Goal: Task Accomplishment & Management: Use online tool/utility

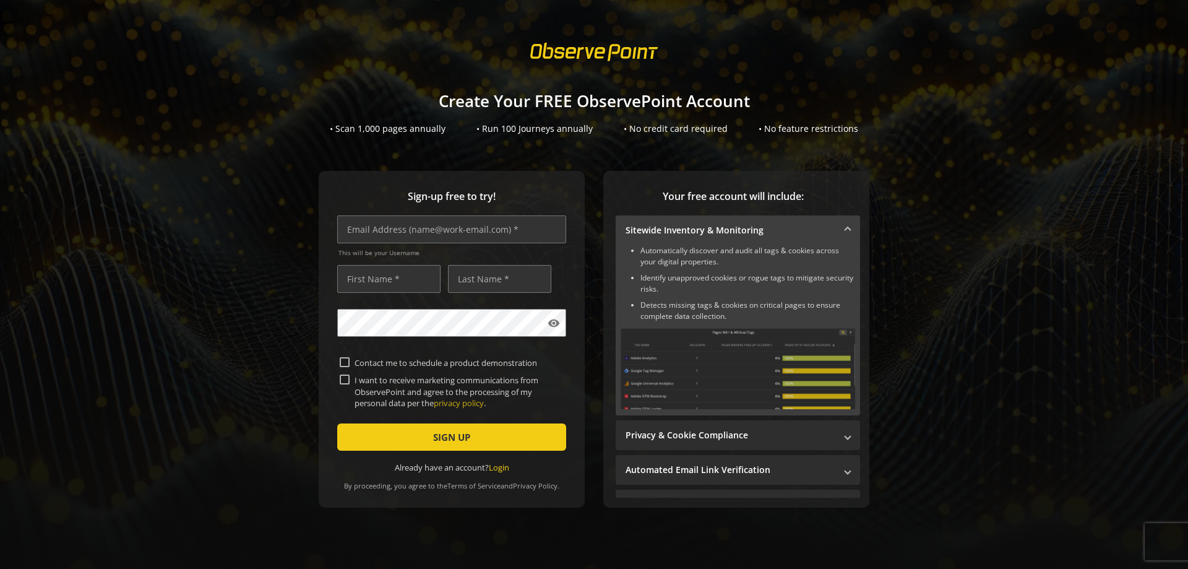
click at [841, 223] on mat-expansion-panel-header "Sitewide Inventory & Monitoring" at bounding box center [738, 230] width 244 height 30
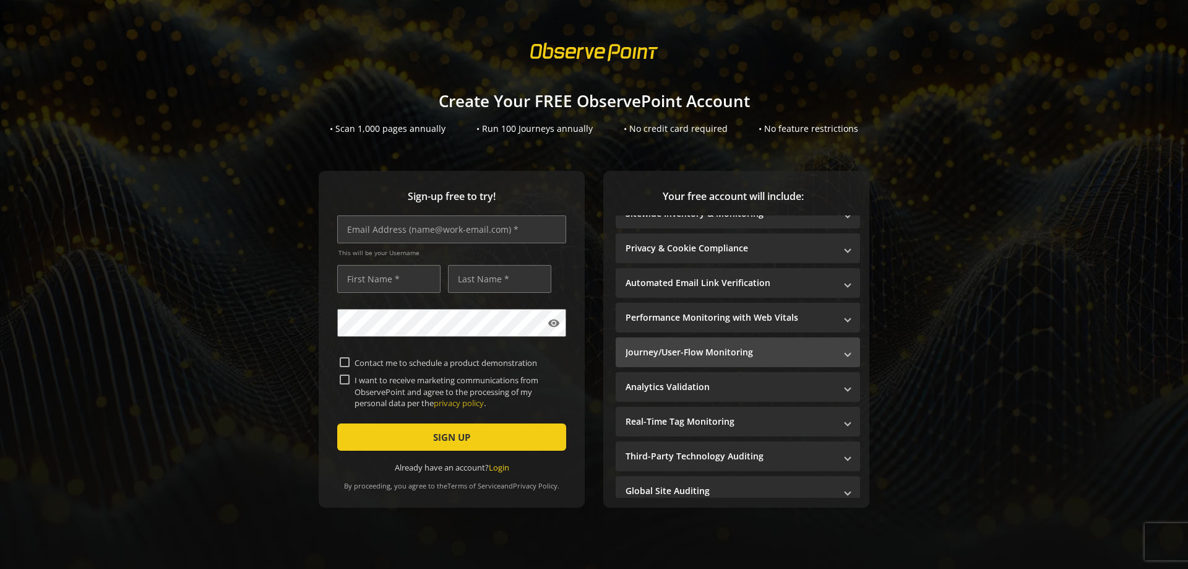
scroll to position [25, 0]
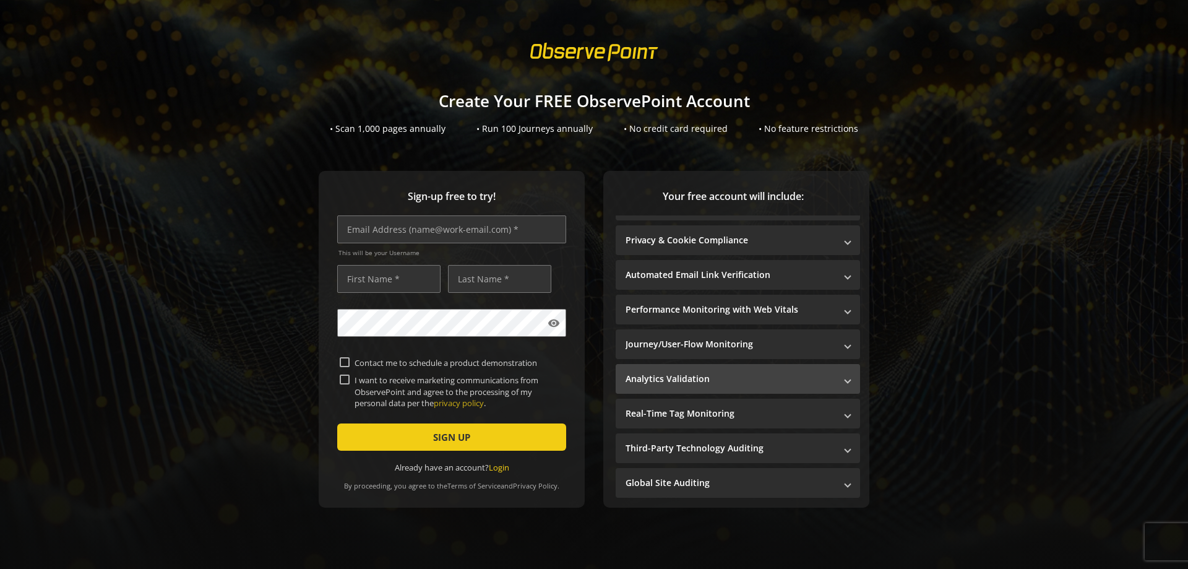
click at [804, 382] on mat-panel-title "Analytics Validation" at bounding box center [730, 378] width 210 height 12
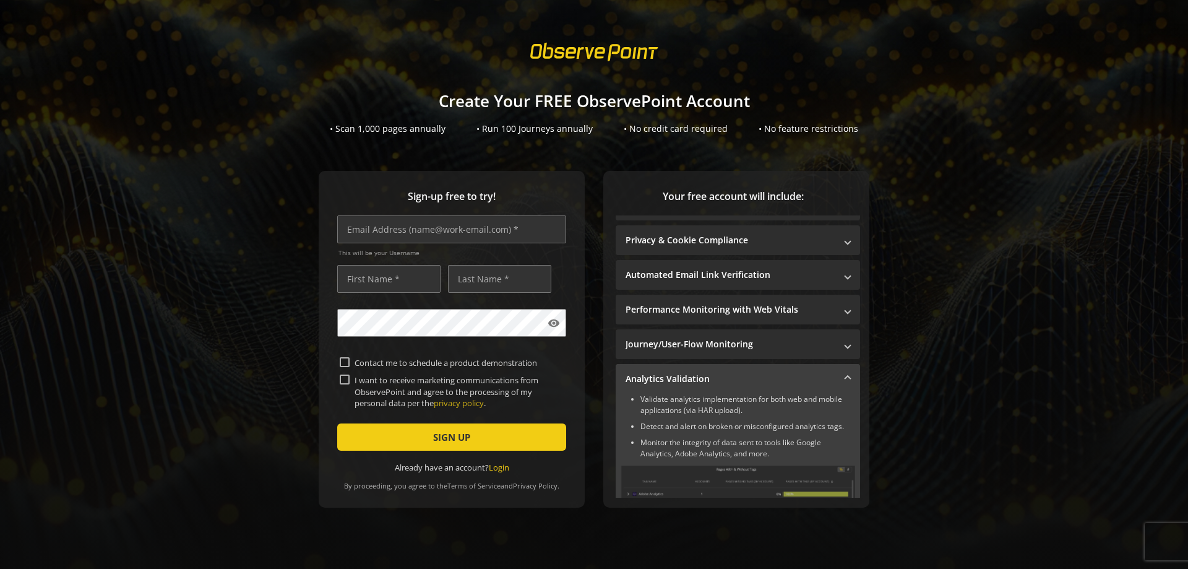
click at [812, 374] on mat-panel-title "Analytics Validation" at bounding box center [730, 378] width 210 height 12
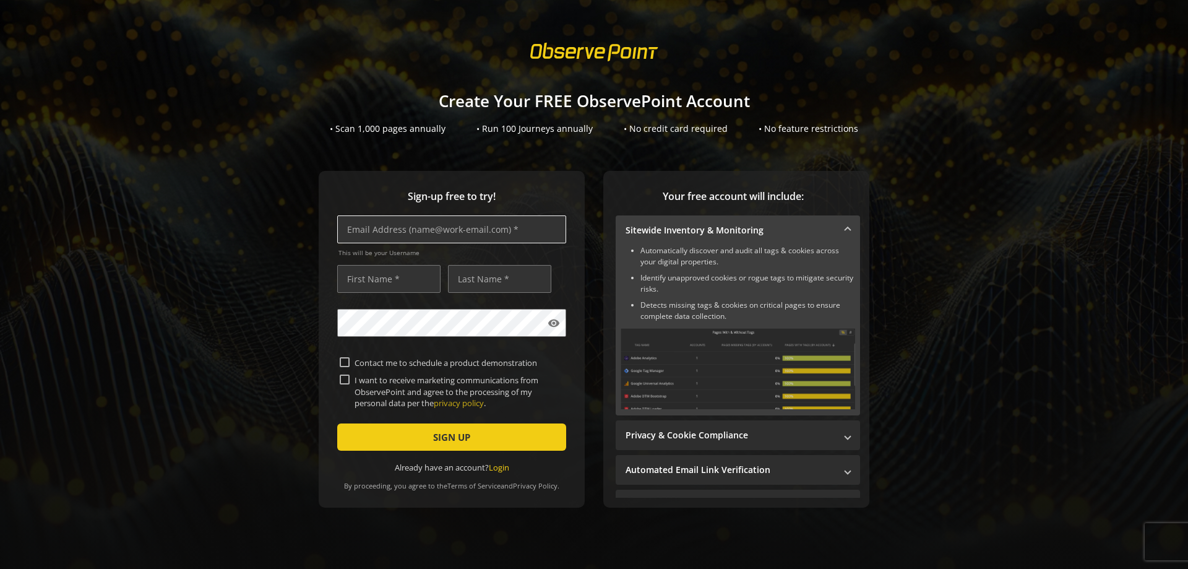
drag, startPoint x: 368, startPoint y: 231, endPoint x: 355, endPoint y: 231, distance: 12.4
click at [368, 231] on input "text" at bounding box center [451, 229] width 229 height 28
type input "[EMAIL_ADDRESS][DOMAIN_NAME]"
type input "n"
type input "marco"
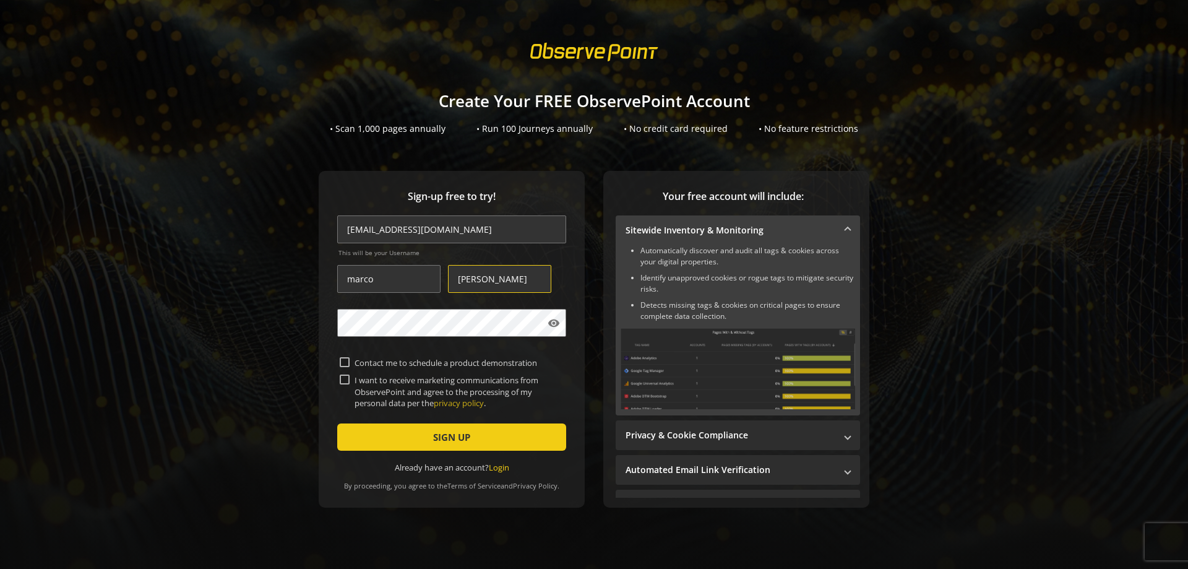
type input "[PERSON_NAME]"
click at [337, 356] on nordpass-icon at bounding box center [337, 356] width 0 height 0
click at [0, 568] on nordpass-autofill-portal at bounding box center [0, 569] width 0 height 0
click at [340, 374] on input "I want to receive marketing communications from ObservePoint and agree to the p…" at bounding box center [345, 379] width 10 height 10
checkbox input "true"
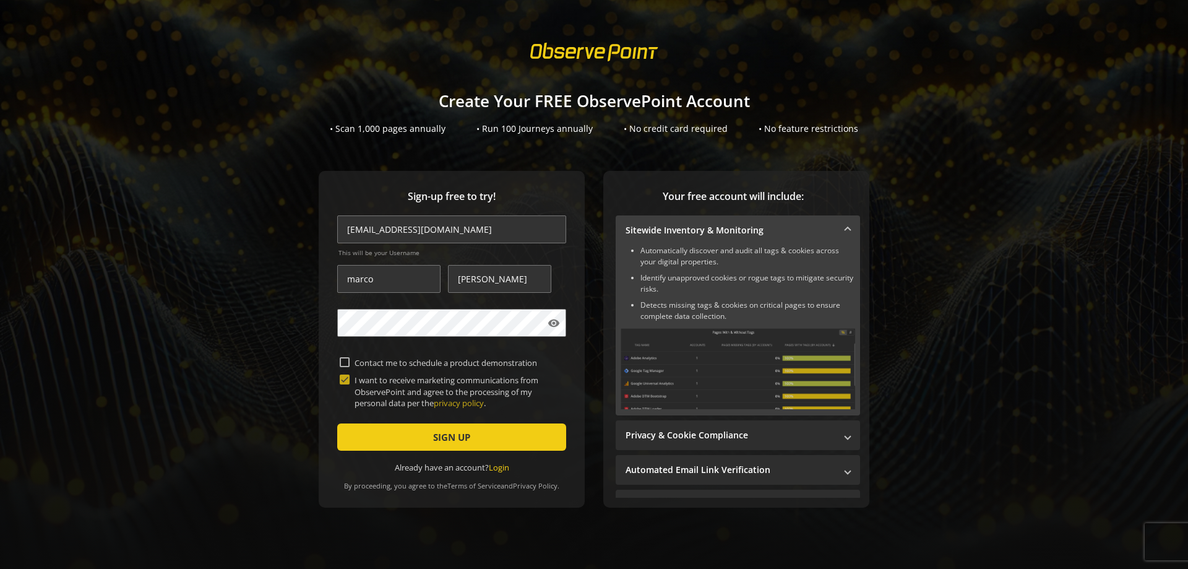
click at [0, 568] on nordpass-portal at bounding box center [0, 569] width 0 height 0
click at [459, 440] on span "SIGN UP" at bounding box center [451, 437] width 37 height 22
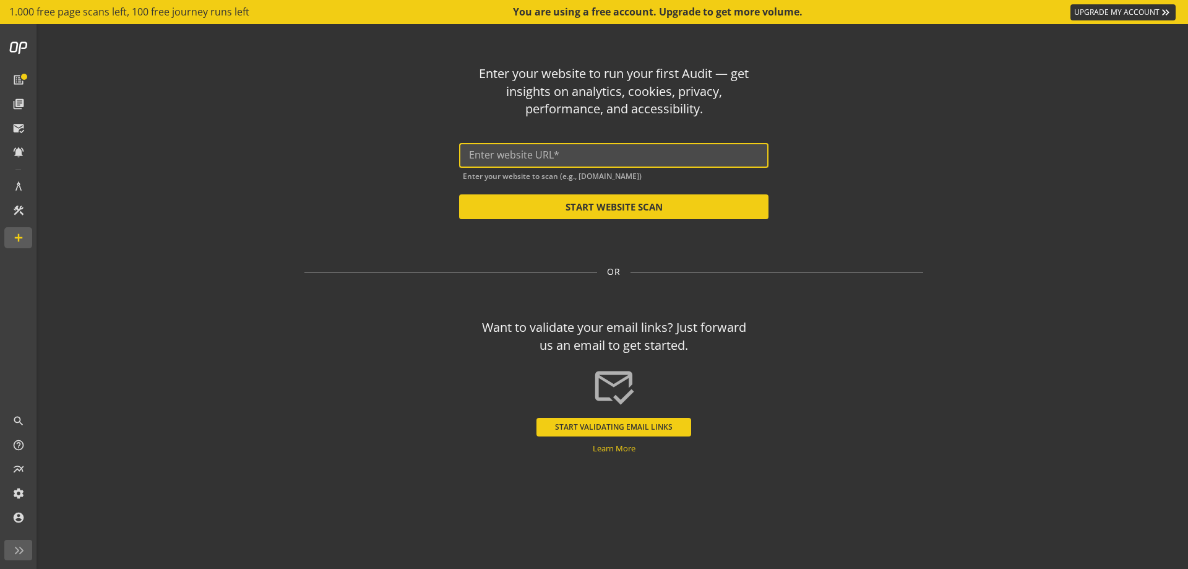
click at [474, 152] on input "text" at bounding box center [614, 155] width 290 height 12
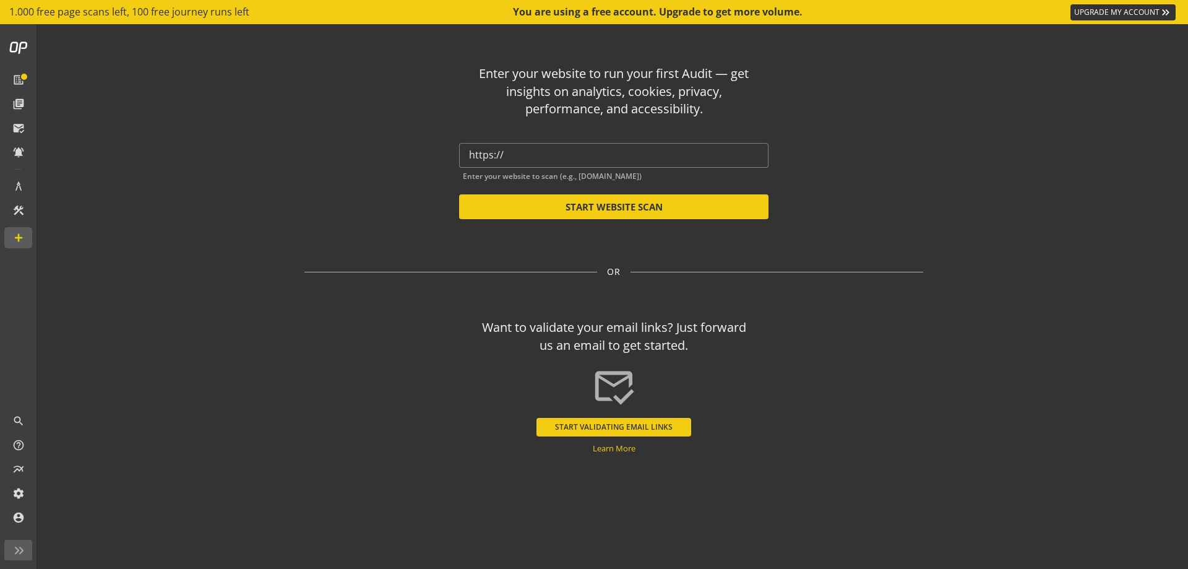
drag, startPoint x: 527, startPoint y: 162, endPoint x: 382, endPoint y: 162, distance: 144.2
click at [382, 162] on div "Enter your website to run your first Audit — get insights on analytics, cookies…" at bounding box center [613, 137] width 619 height 164
click at [557, 146] on div "https://" at bounding box center [614, 155] width 290 height 25
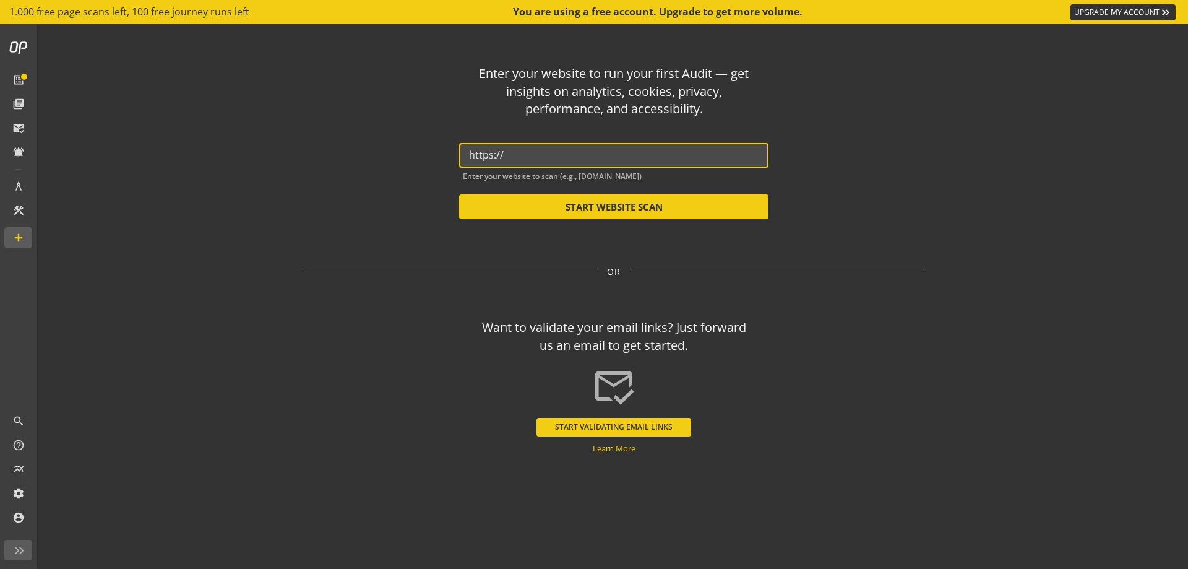
drag, startPoint x: 551, startPoint y: 153, endPoint x: 403, endPoint y: 152, distance: 147.9
click at [403, 152] on div "Enter your website to run your first Audit — get insights on analytics, cookies…" at bounding box center [613, 137] width 619 height 164
paste input "[DOMAIN_NAME]"
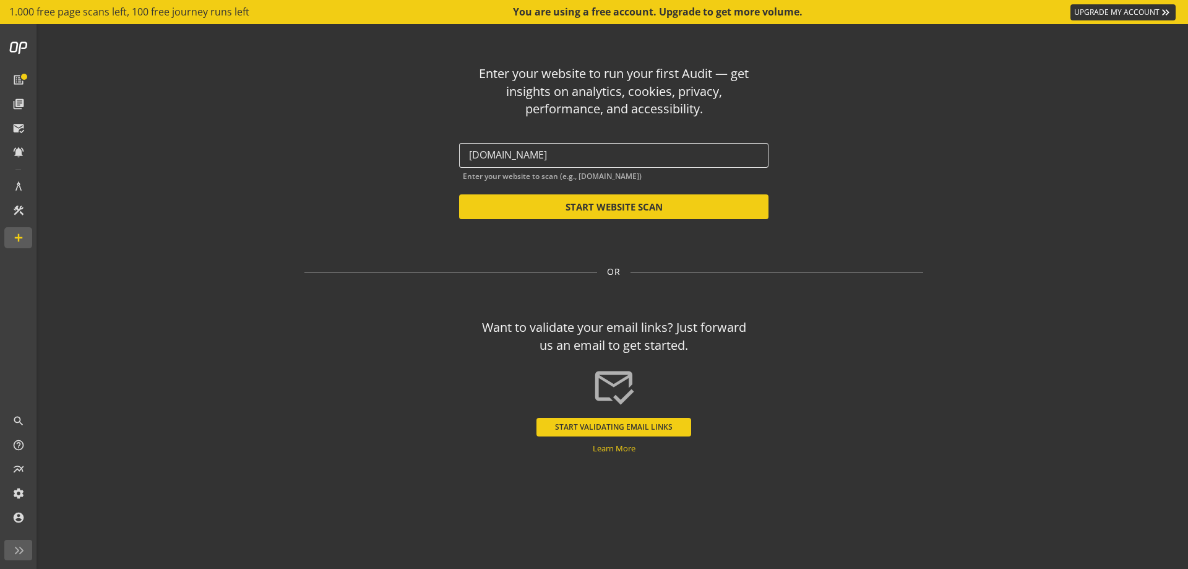
click at [468, 156] on div "[DOMAIN_NAME]" at bounding box center [613, 155] width 309 height 25
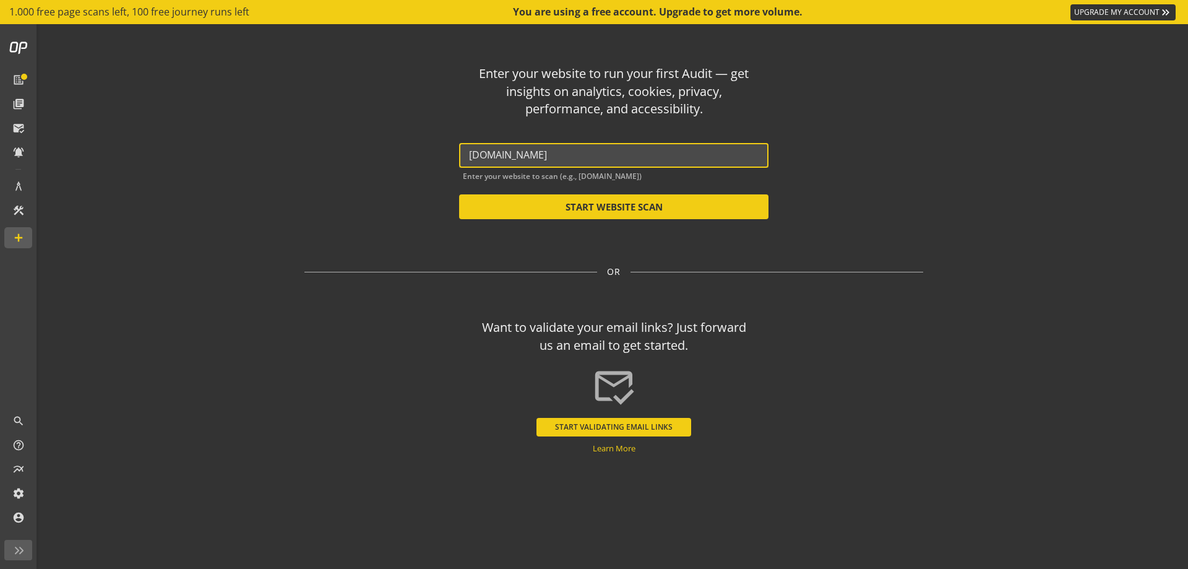
click at [472, 154] on input "[DOMAIN_NAME]" at bounding box center [614, 155] width 290 height 12
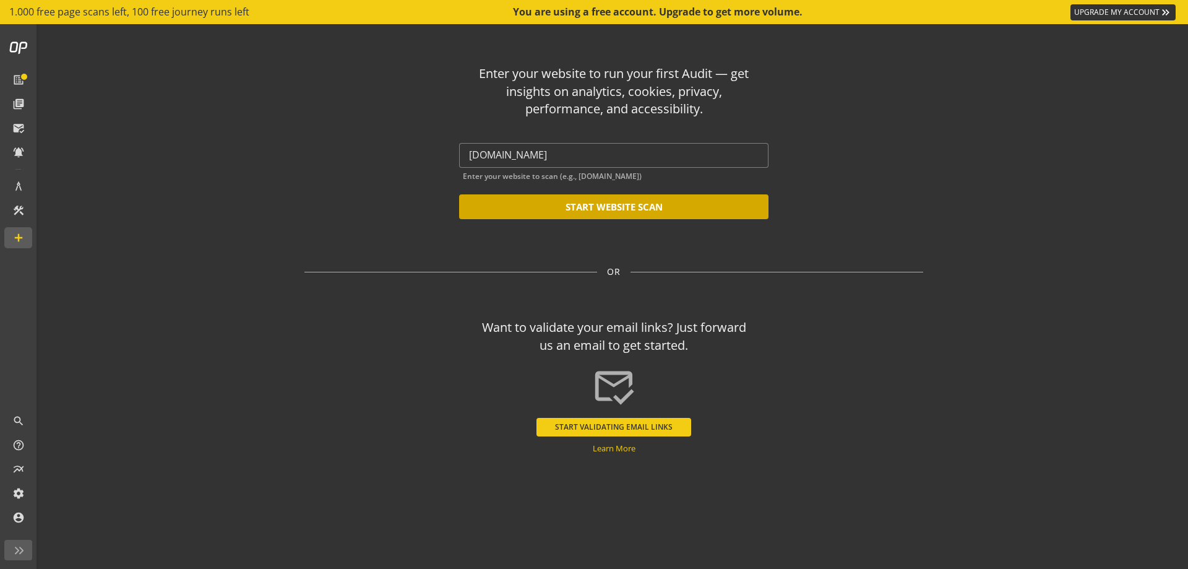
click at [585, 210] on button "START WEBSITE SCAN" at bounding box center [613, 206] width 309 height 25
type input "[URL][DOMAIN_NAME]"
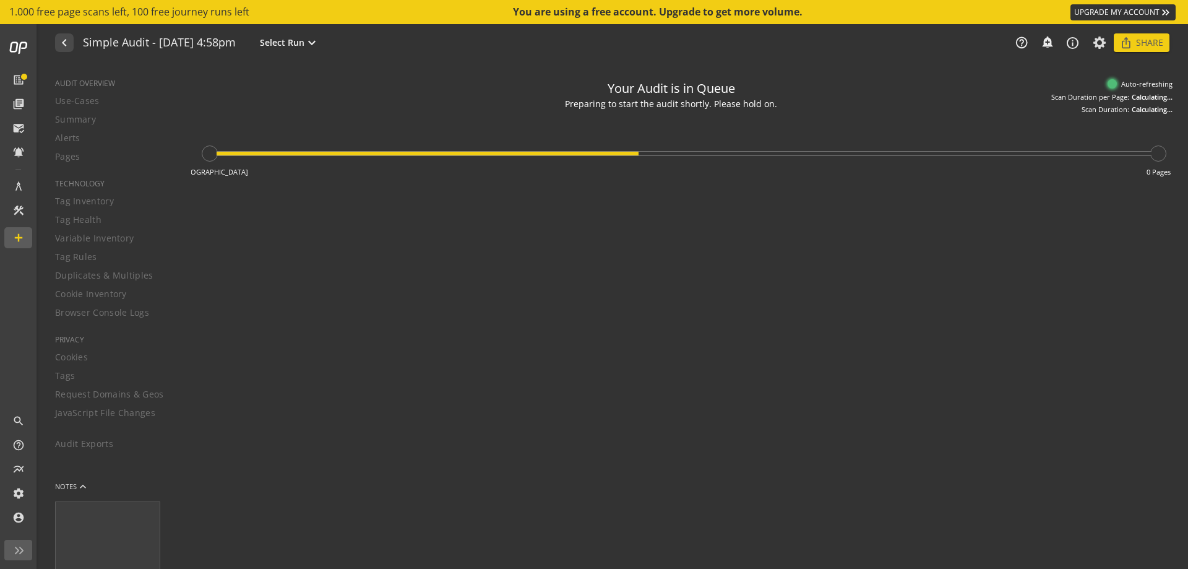
type textarea "Notes can include: -a description of what this audit is validating -changes in …"
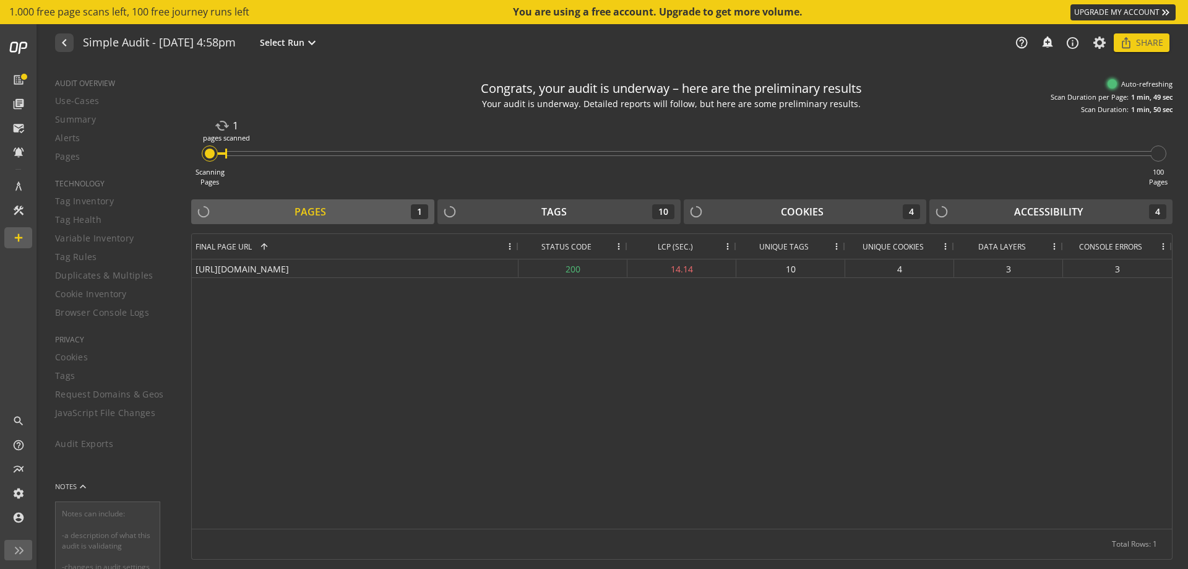
click at [1012, 244] on span "Data Layers" at bounding box center [1002, 246] width 48 height 11
click at [1012, 244] on span "Data Layers" at bounding box center [993, 246] width 48 height 11
click at [406, 244] on div "Final Page URL" at bounding box center [349, 246] width 306 height 25
click at [304, 42] on span "Select Run" at bounding box center [282, 43] width 45 height 12
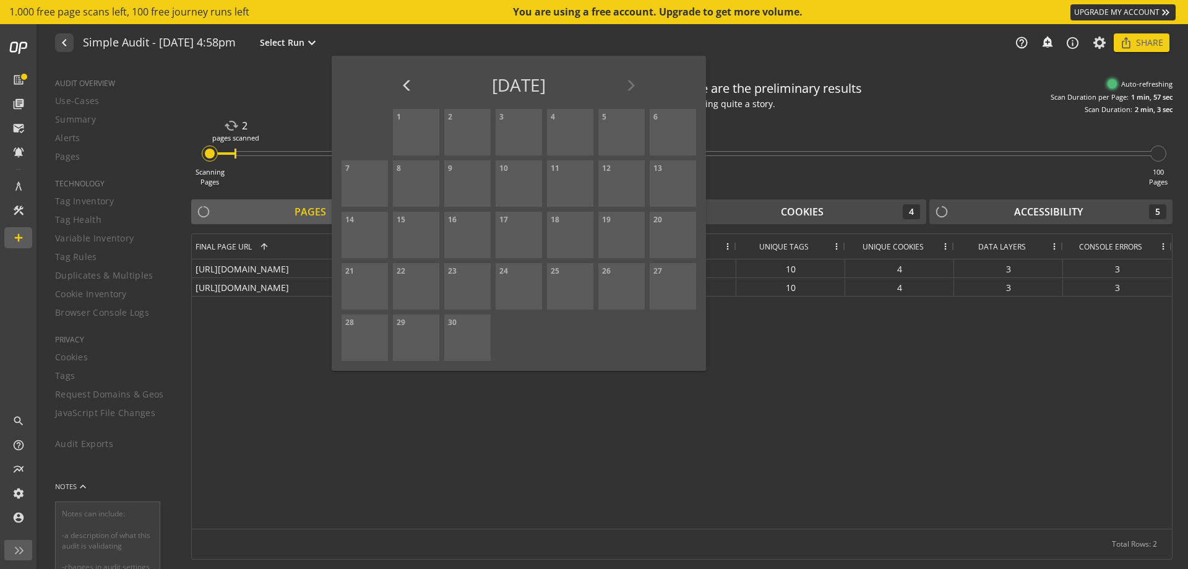
click at [776, 60] on div at bounding box center [594, 284] width 1188 height 569
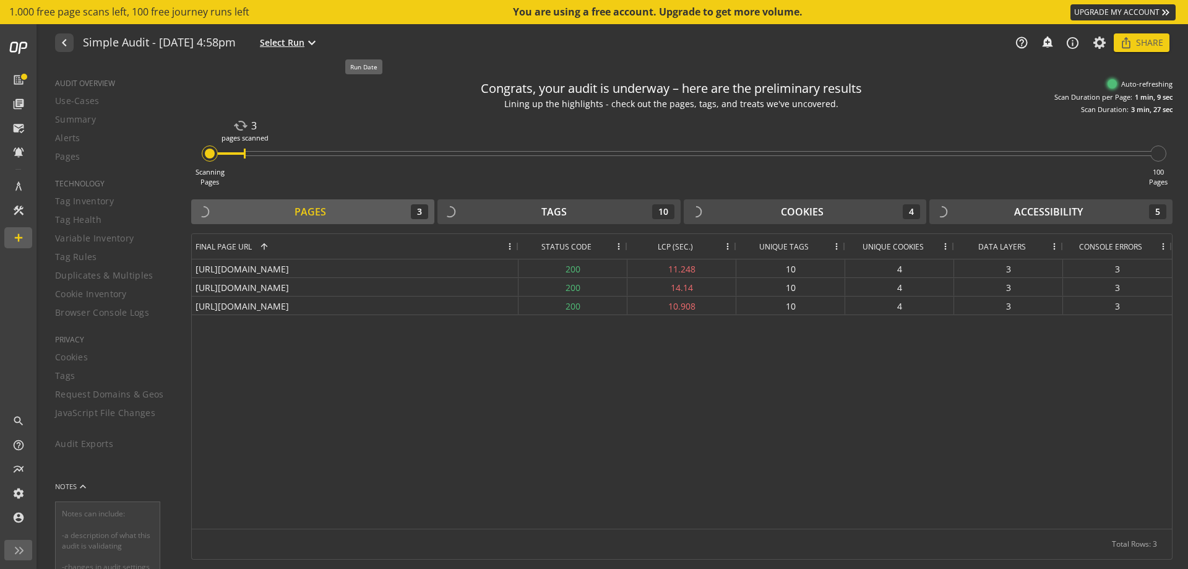
click at [319, 39] on mat-icon "expand_more" at bounding box center [311, 42] width 15 height 15
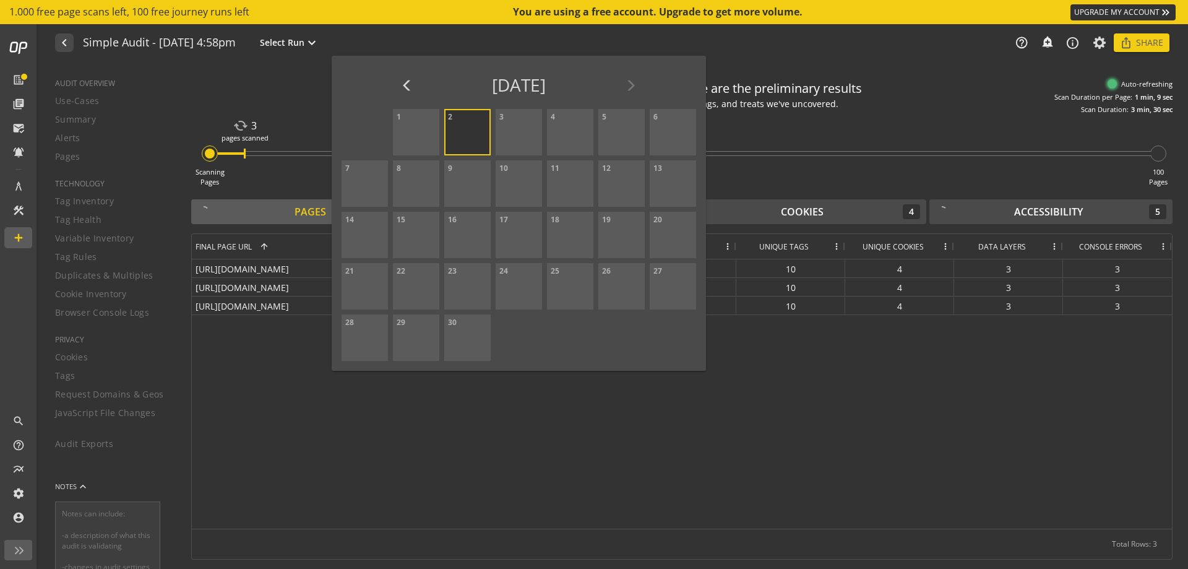
click at [463, 132] on div "2" at bounding box center [467, 132] width 46 height 46
click at [732, 48] on div at bounding box center [594, 284] width 1188 height 569
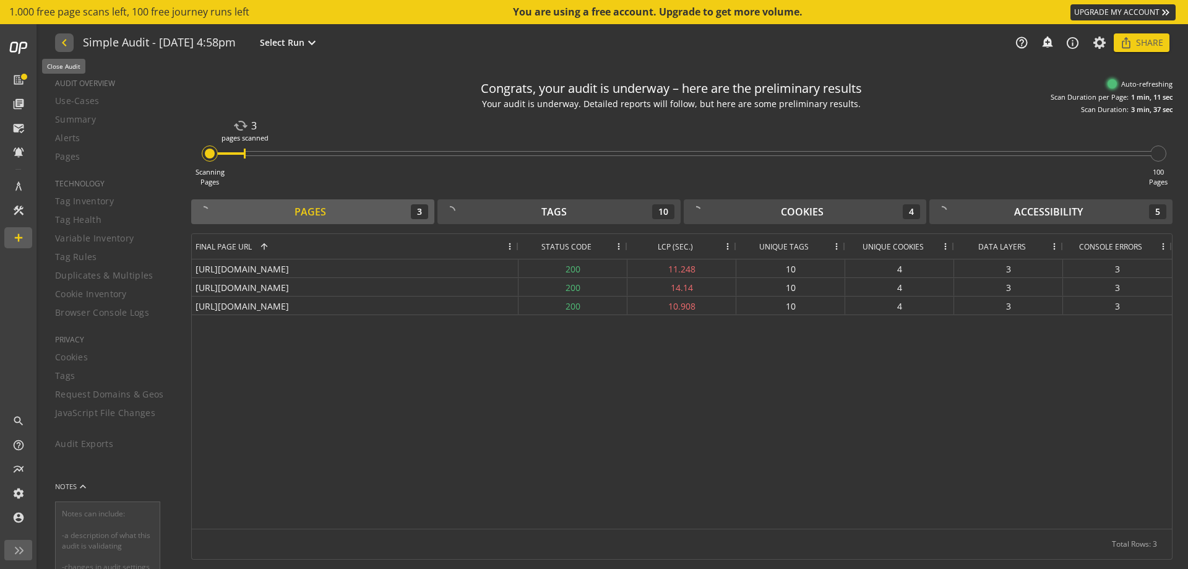
click at [66, 48] on mat-icon "navigate_before" at bounding box center [63, 42] width 13 height 15
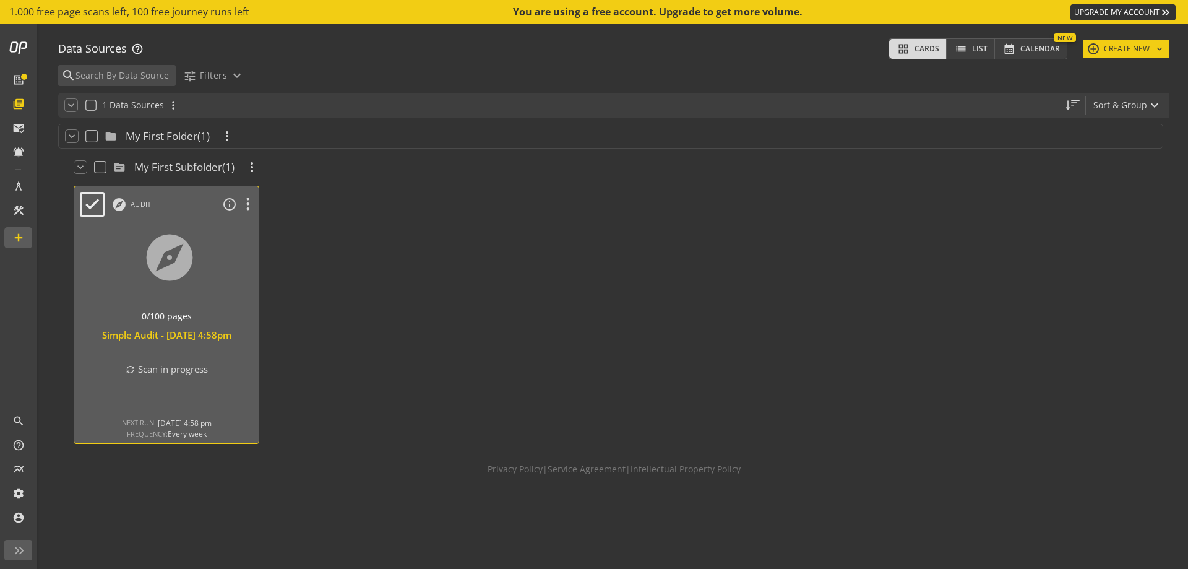
click at [213, 301] on div at bounding box center [167, 273] width 194 height 104
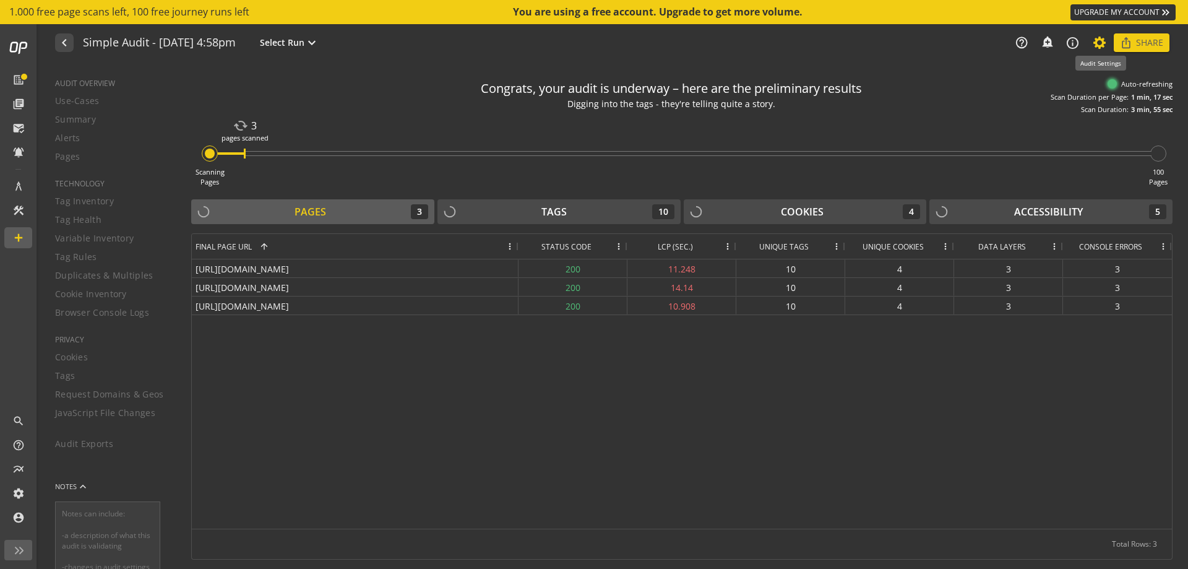
click at [1096, 40] on icon at bounding box center [1099, 42] width 15 height 9
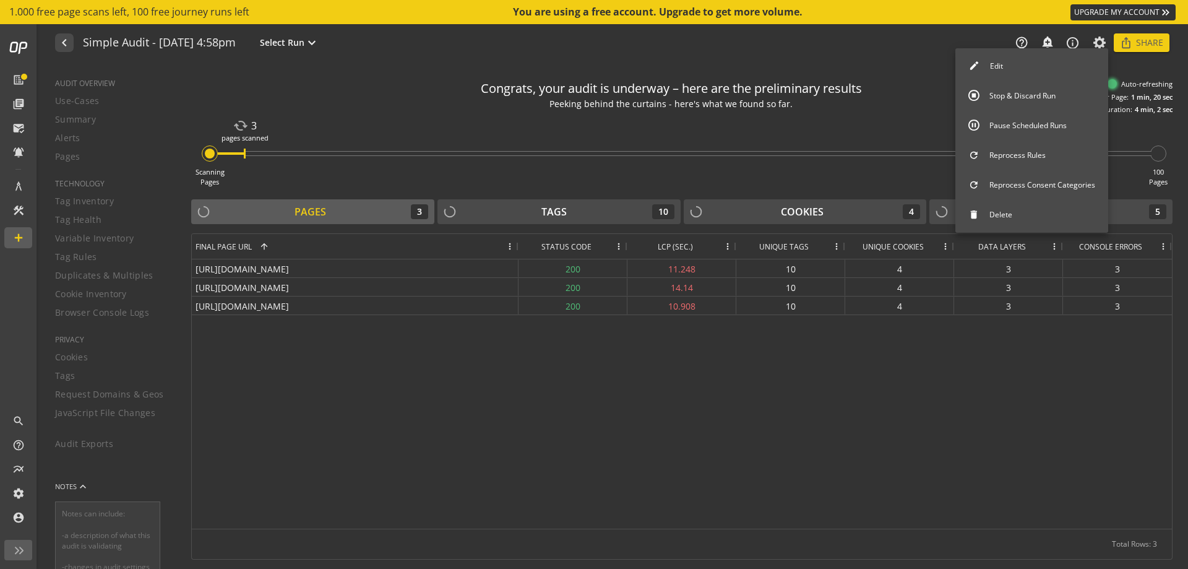
click at [880, 48] on div at bounding box center [594, 284] width 1188 height 569
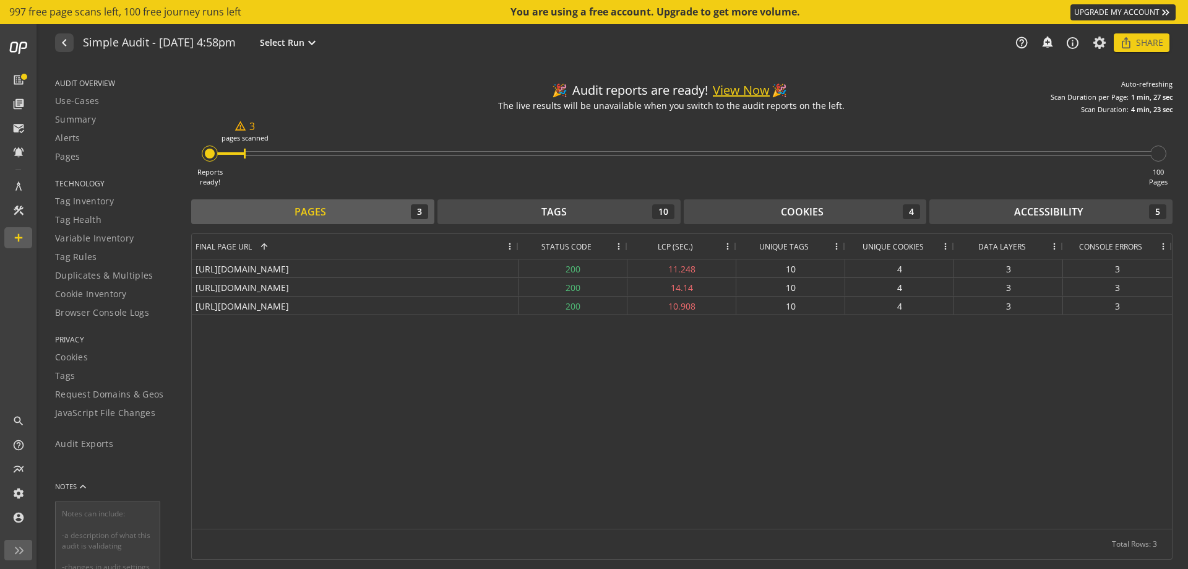
click at [722, 90] on button "View Now" at bounding box center [741, 91] width 57 height 18
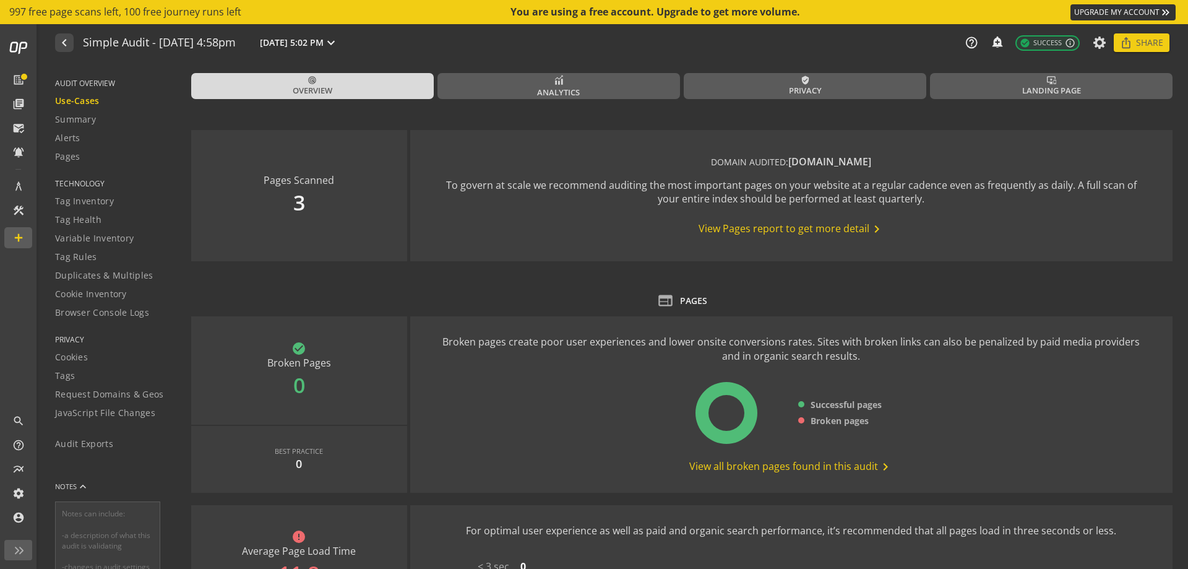
click at [743, 230] on span "View Pages report to get more detail chevron_right" at bounding box center [791, 228] width 186 height 15
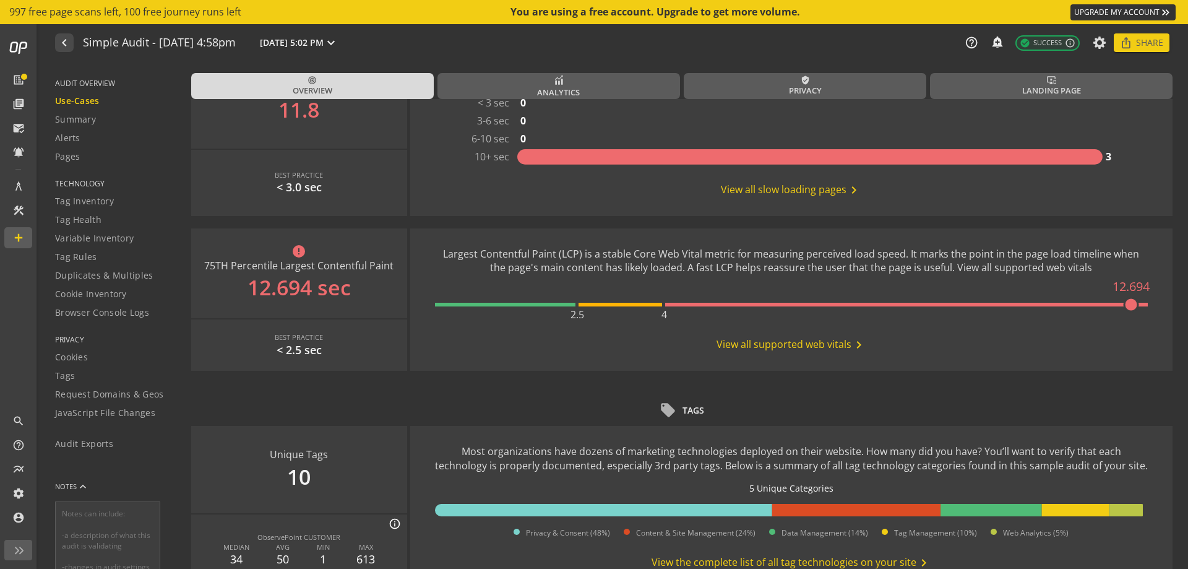
scroll to position [619, 0]
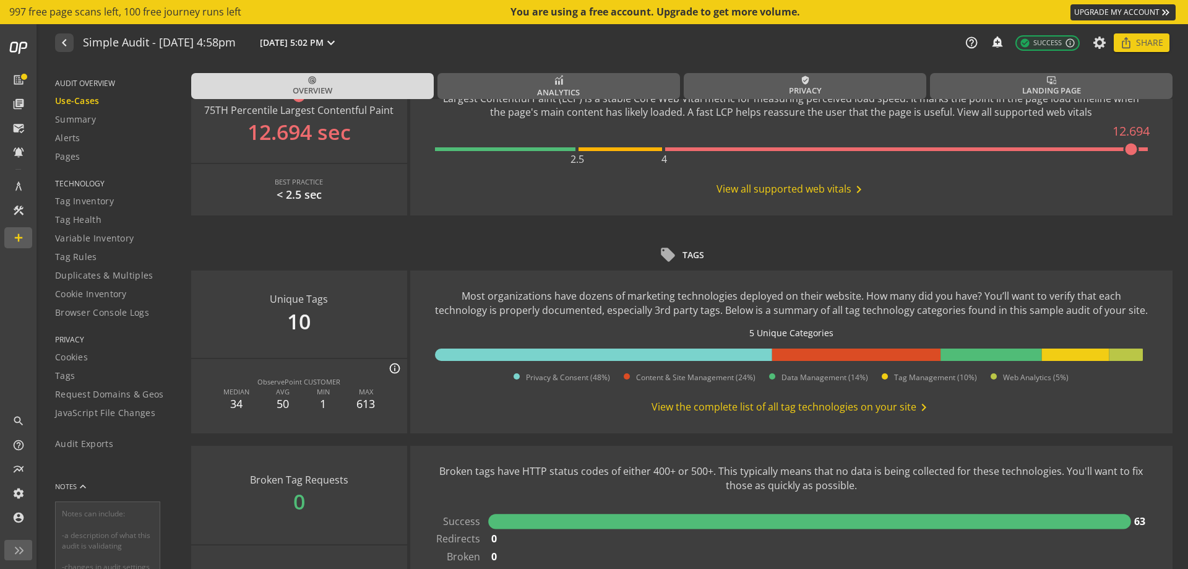
drag, startPoint x: 785, startPoint y: 407, endPoint x: 572, endPoint y: 434, distance: 214.5
click at [572, 434] on use-case-widget "Unique Tags 10 info_outline ObservePoint CUSTOMER MEDIAN 34 AVG 50 MIN 1 MAX 61…" at bounding box center [681, 357] width 981 height 175
click at [700, 408] on span "View the complete list of all tag technologies on your site chevron_right" at bounding box center [791, 407] width 280 height 15
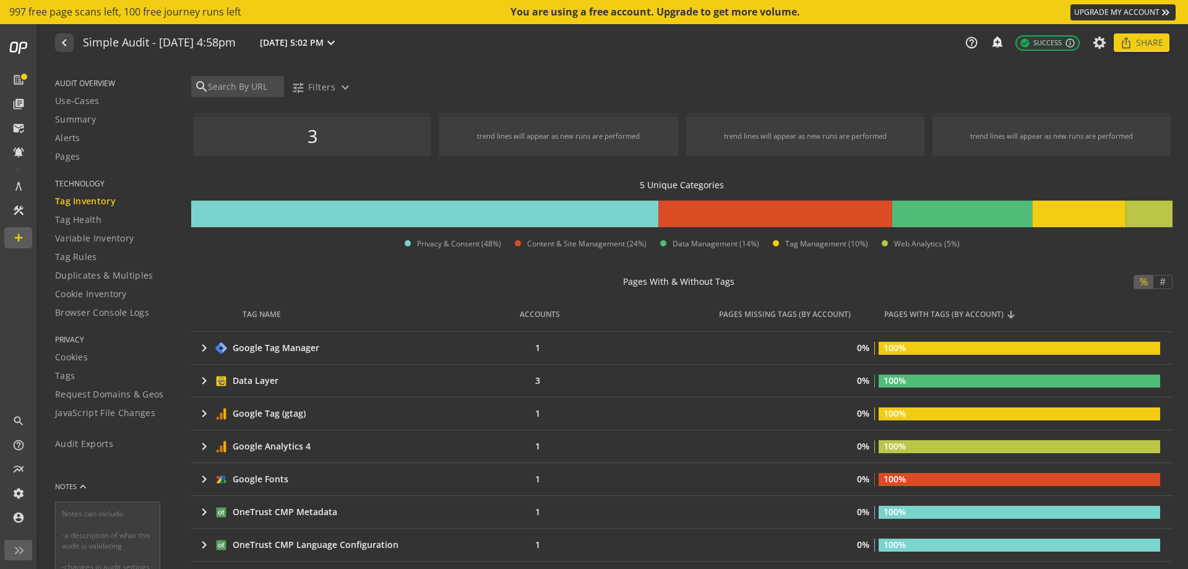
scroll to position [62, 0]
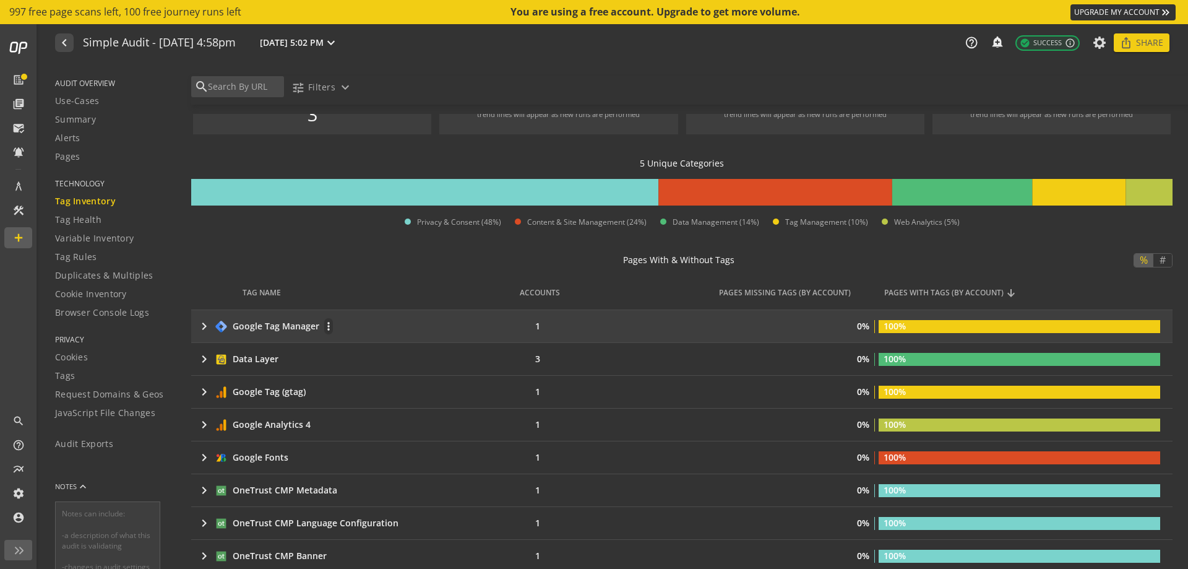
click at [202, 322] on mat-icon "keyboard_arrow_right" at bounding box center [204, 326] width 15 height 15
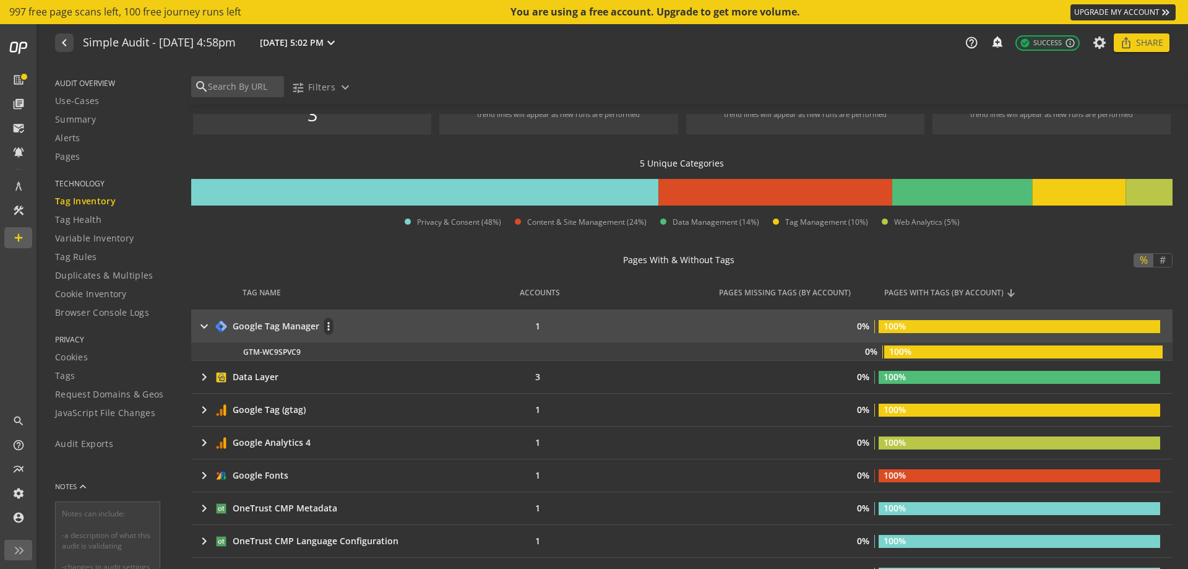
click at [202, 322] on mat-icon "keyboard_arrow_right" at bounding box center [204, 326] width 15 height 15
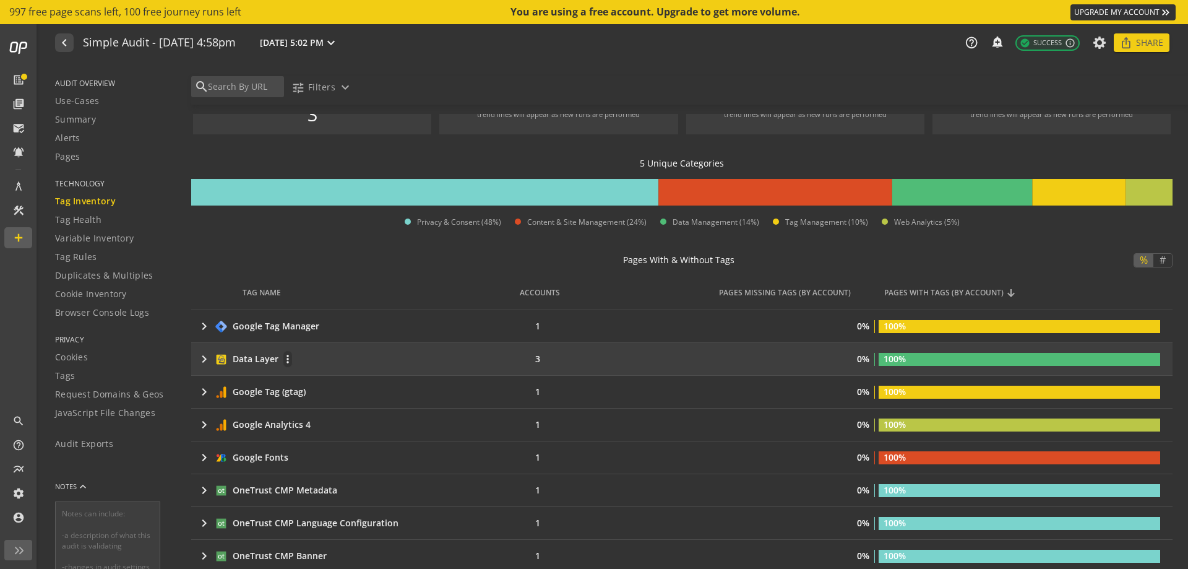
click at [207, 359] on mat-icon "keyboard_arrow_right" at bounding box center [204, 358] width 15 height 15
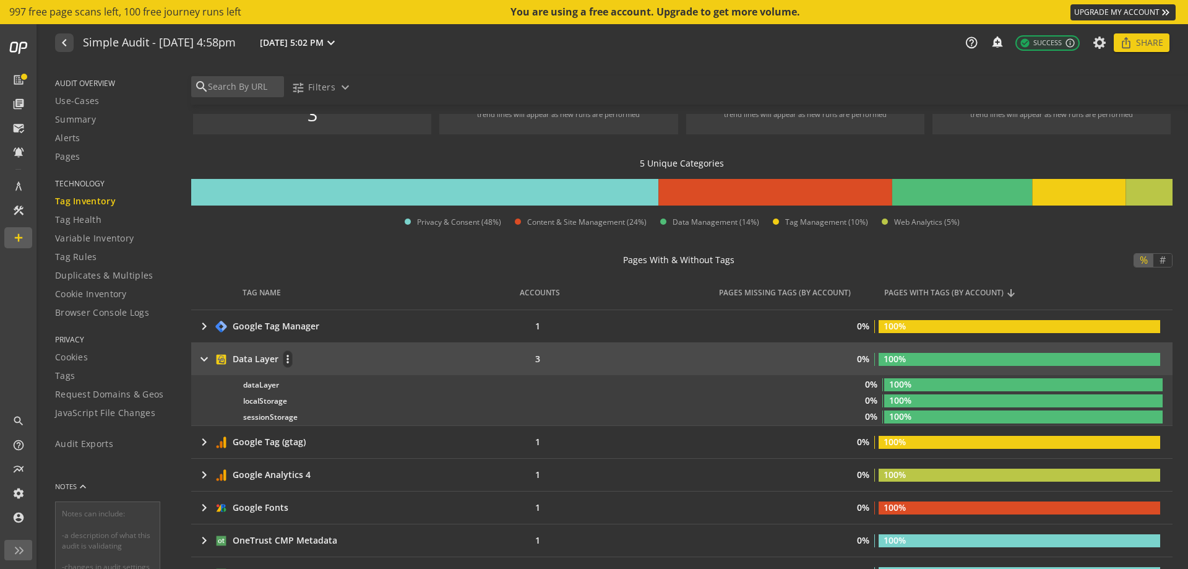
click at [205, 359] on mat-icon "keyboard_arrow_right" at bounding box center [204, 358] width 15 height 15
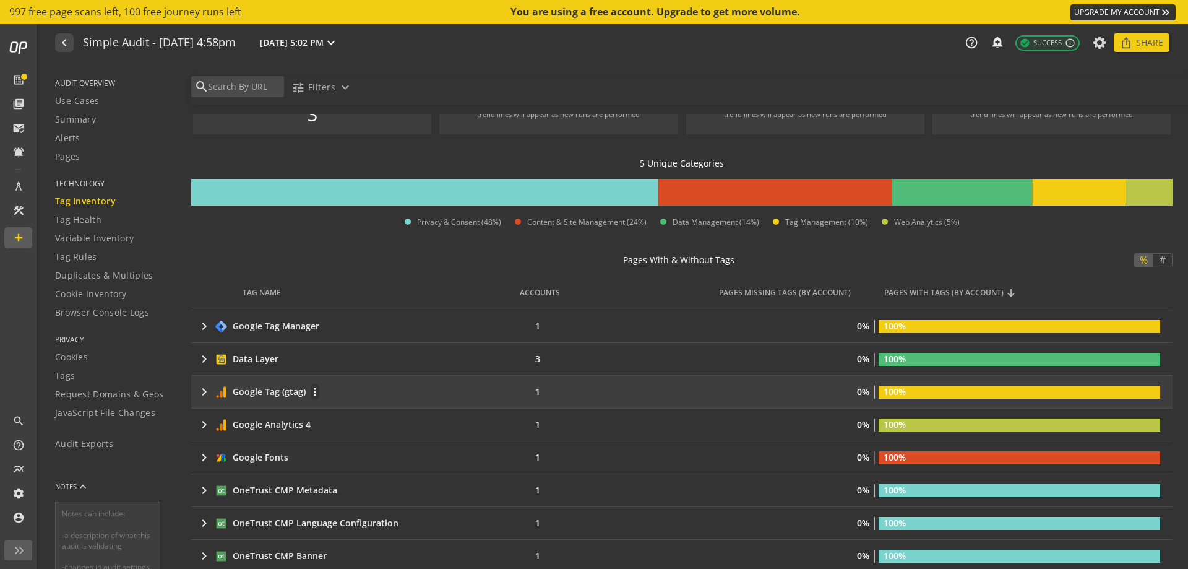
click at [200, 385] on mat-icon "keyboard_arrow_right" at bounding box center [204, 391] width 15 height 15
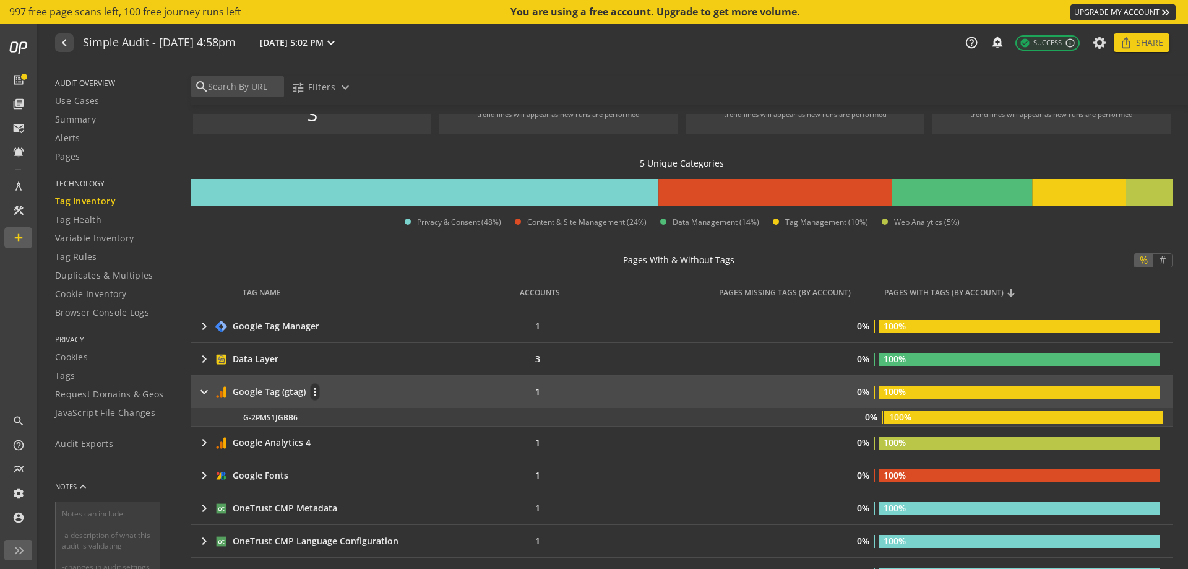
click at [200, 385] on mat-icon "keyboard_arrow_right" at bounding box center [204, 391] width 15 height 15
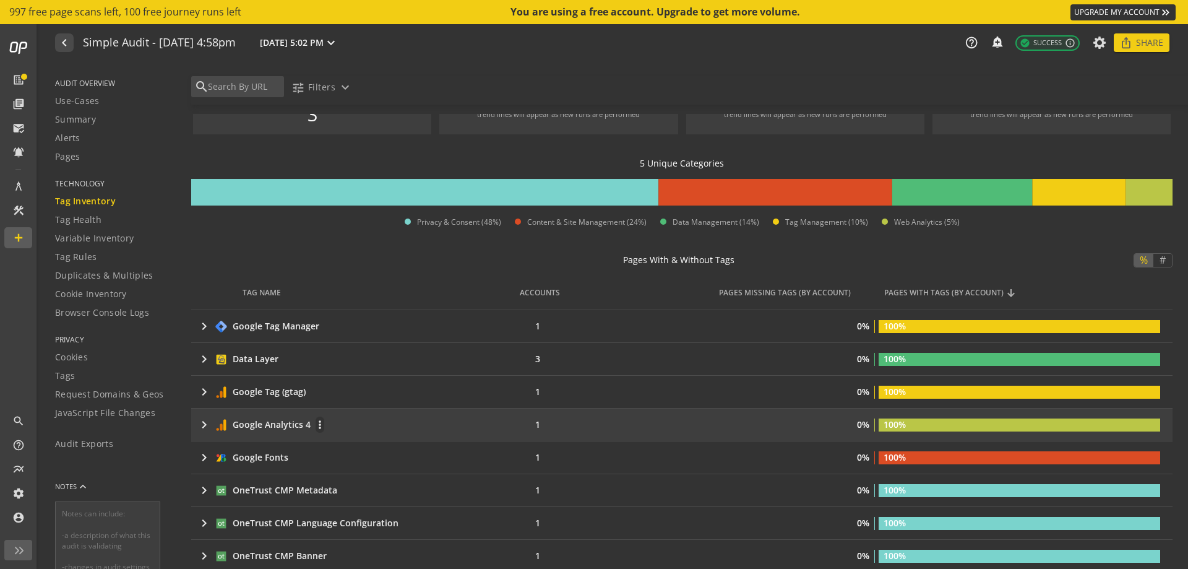
click at [203, 419] on mat-icon "keyboard_arrow_right" at bounding box center [204, 424] width 15 height 15
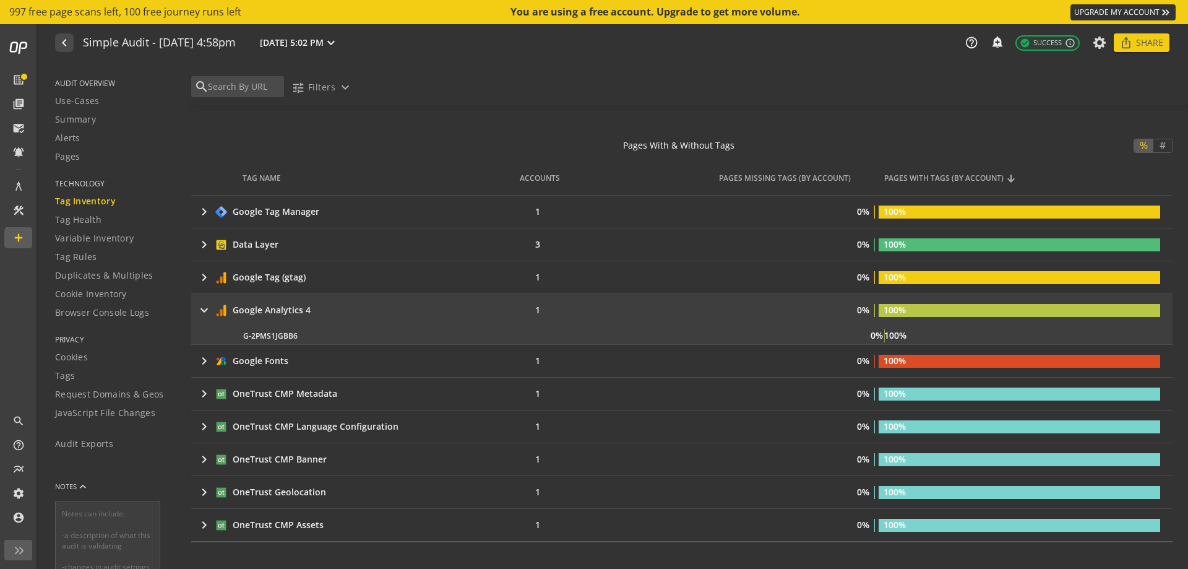
scroll to position [186, 0]
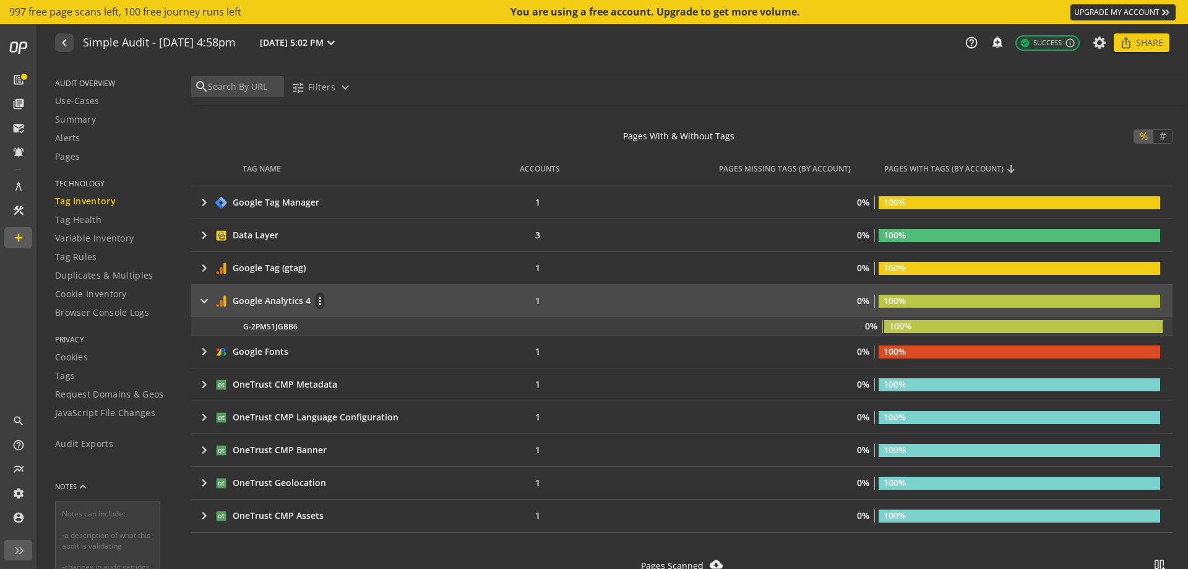
click at [203, 298] on mat-icon "keyboard_arrow_right" at bounding box center [204, 300] width 15 height 15
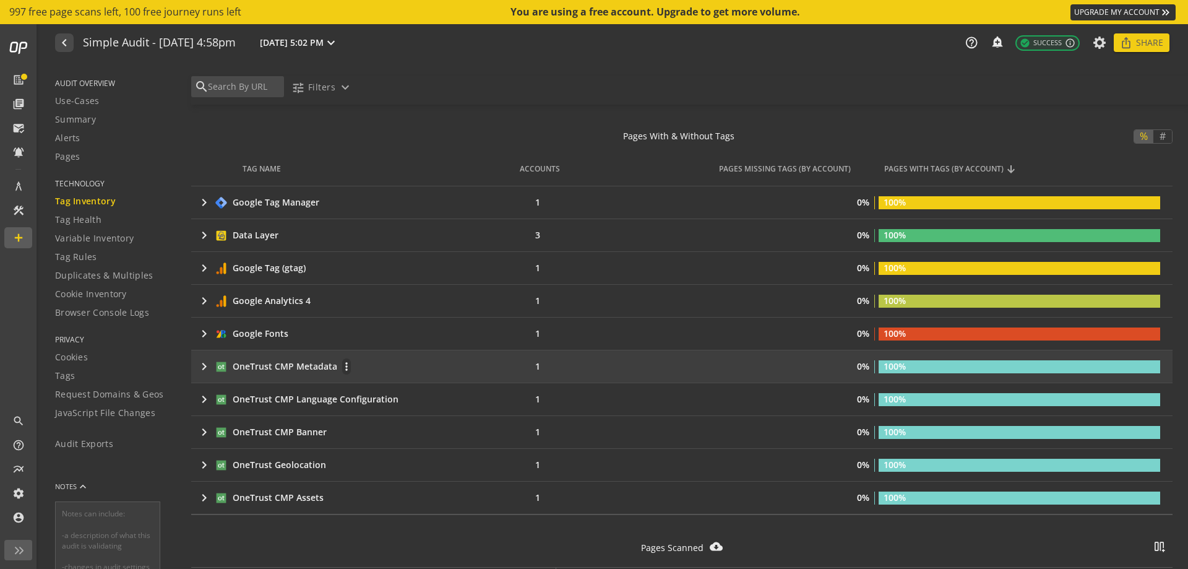
click at [204, 364] on mat-icon "keyboard_arrow_right" at bounding box center [204, 366] width 15 height 15
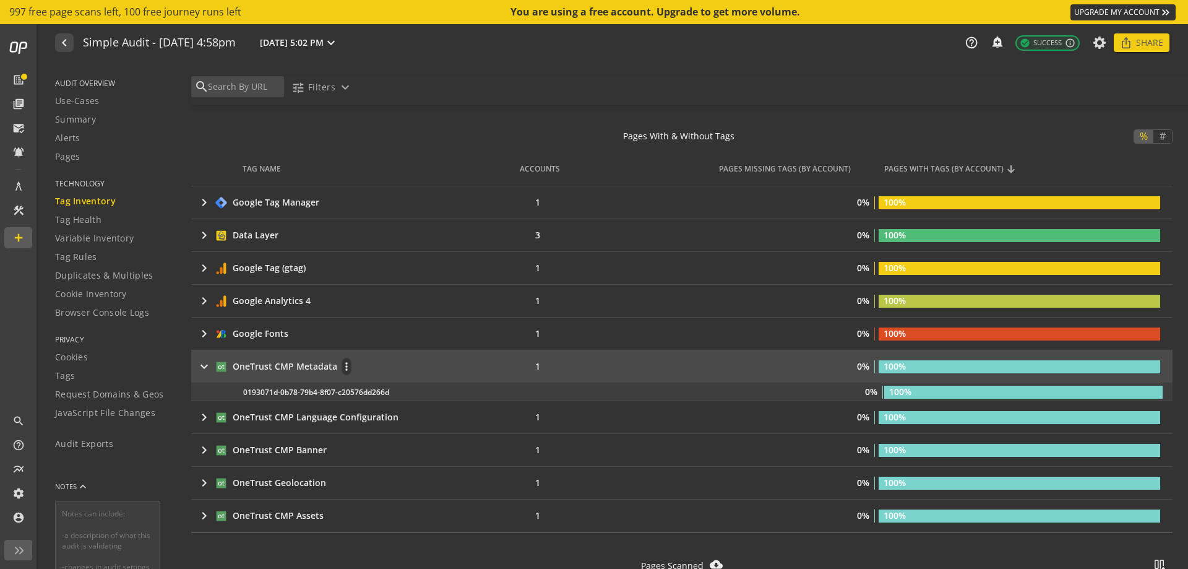
click at [204, 364] on mat-icon "keyboard_arrow_right" at bounding box center [204, 366] width 15 height 15
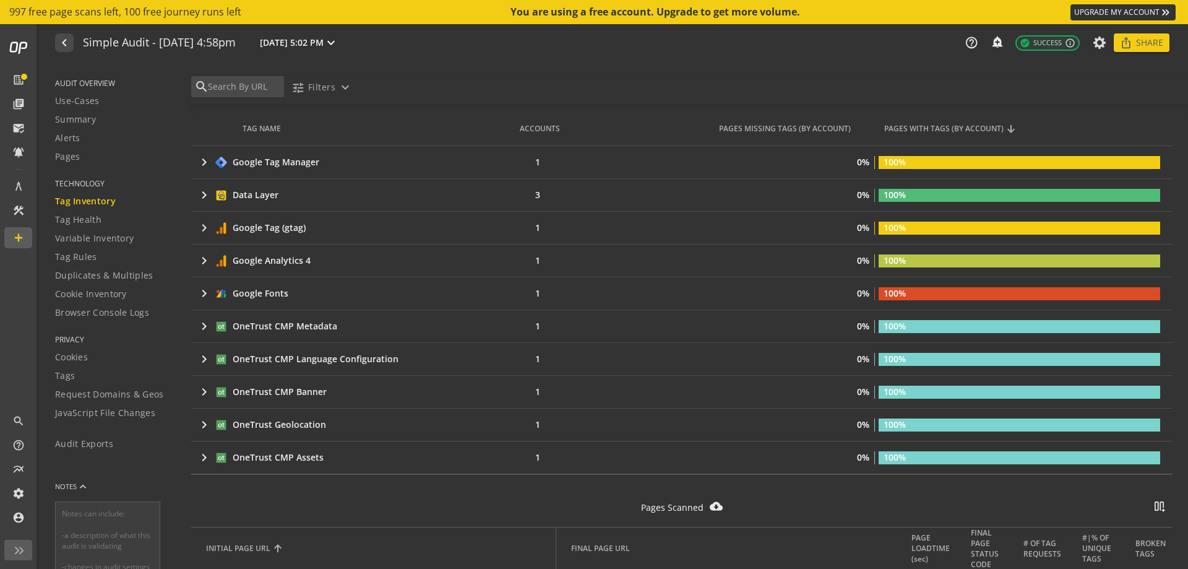
scroll to position [247, 0]
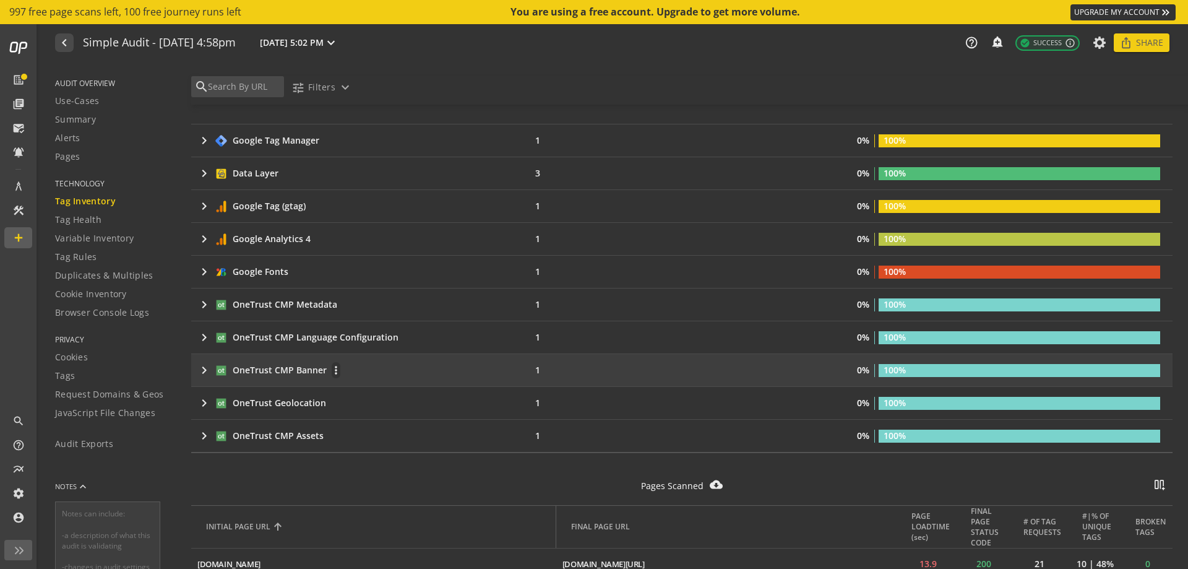
click at [205, 368] on mat-icon "keyboard_arrow_right" at bounding box center [204, 370] width 15 height 15
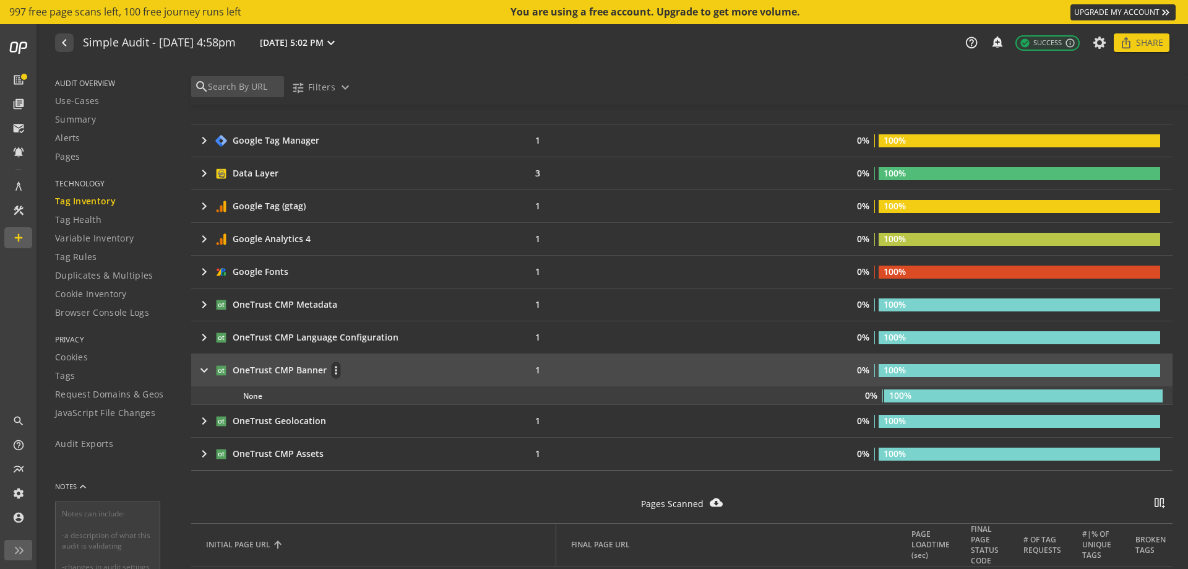
click at [205, 368] on mat-icon "keyboard_arrow_right" at bounding box center [204, 370] width 15 height 15
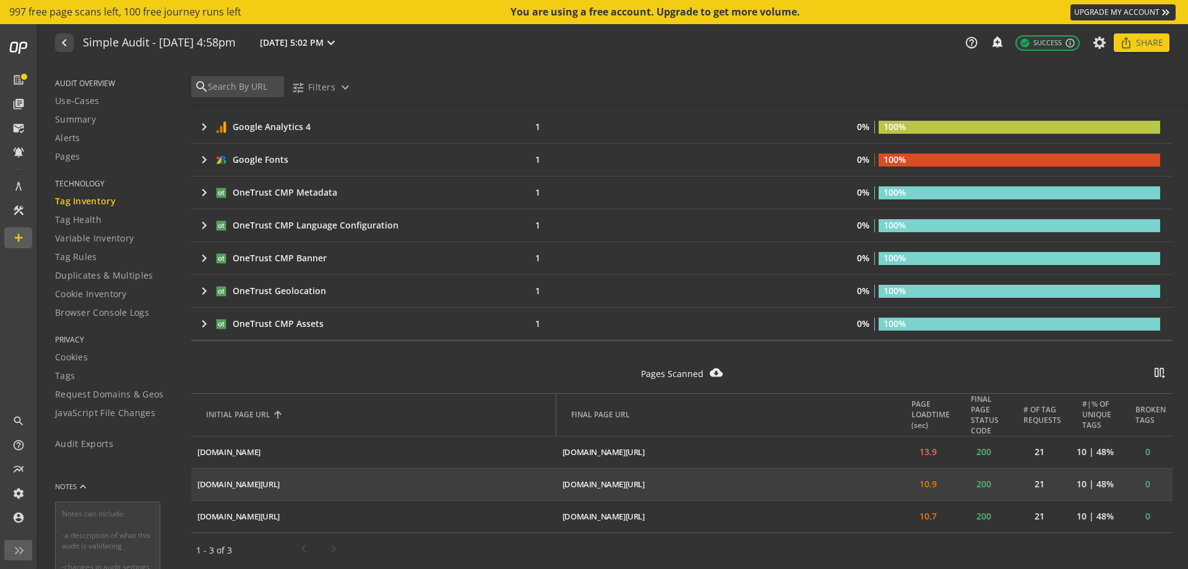
scroll to position [0, 0]
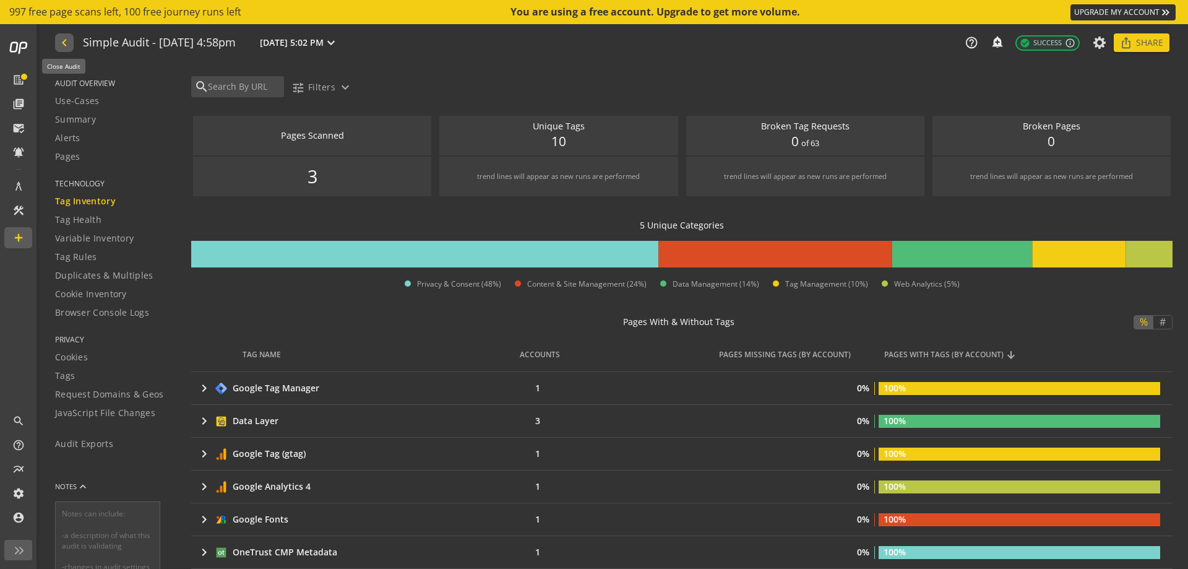
click at [66, 43] on mat-icon "navigate_before" at bounding box center [63, 42] width 13 height 15
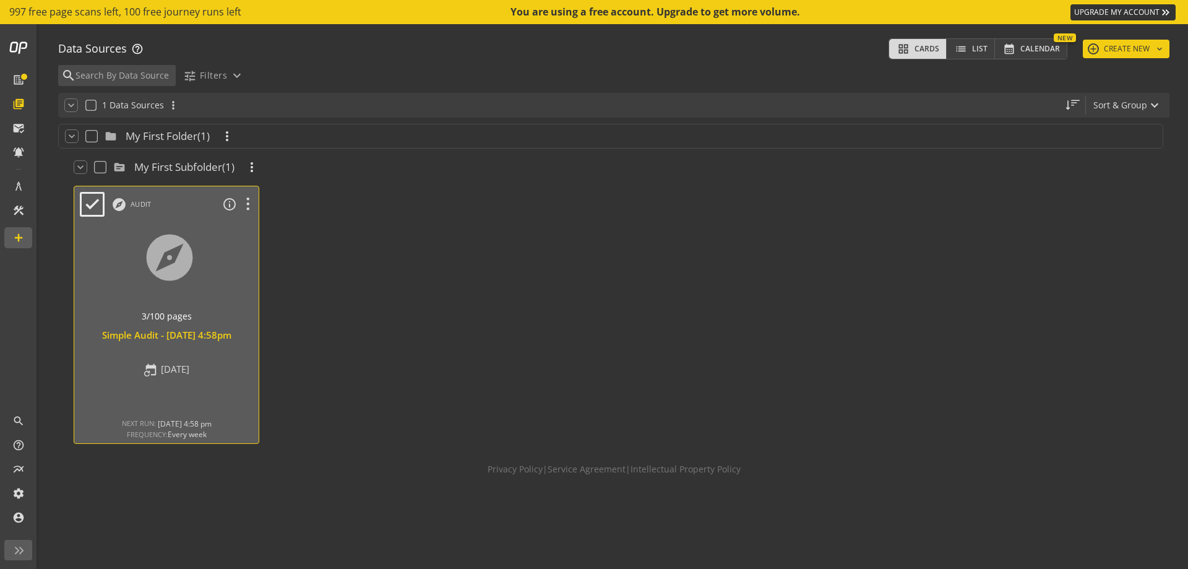
click at [162, 223] on div at bounding box center [167, 273] width 194 height 104
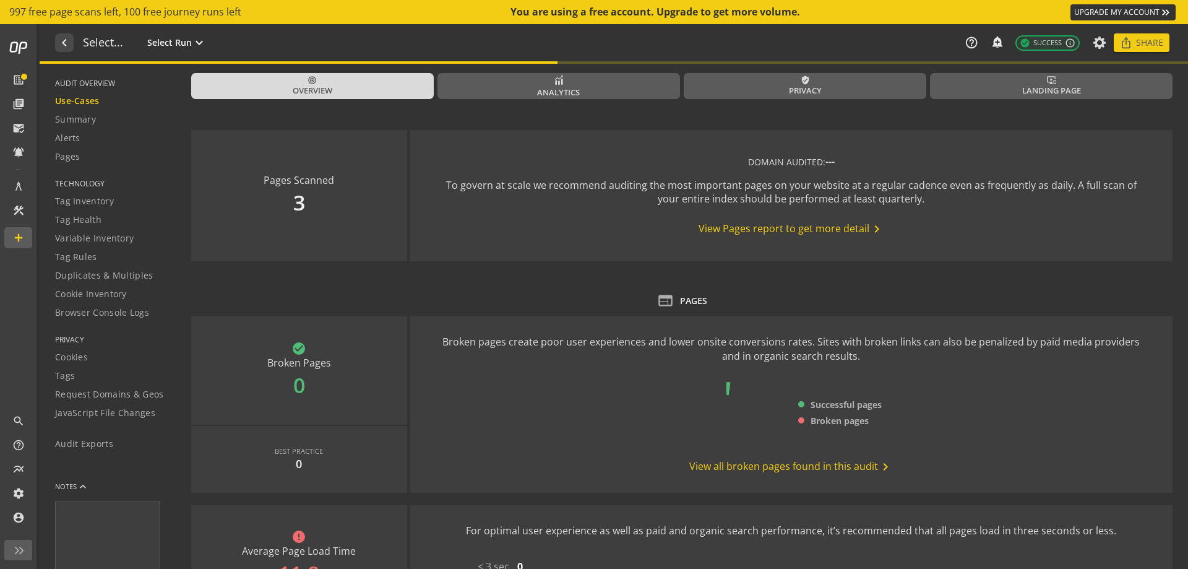
type textarea "Notes can include: -a description of what this audit is validating -changes in …"
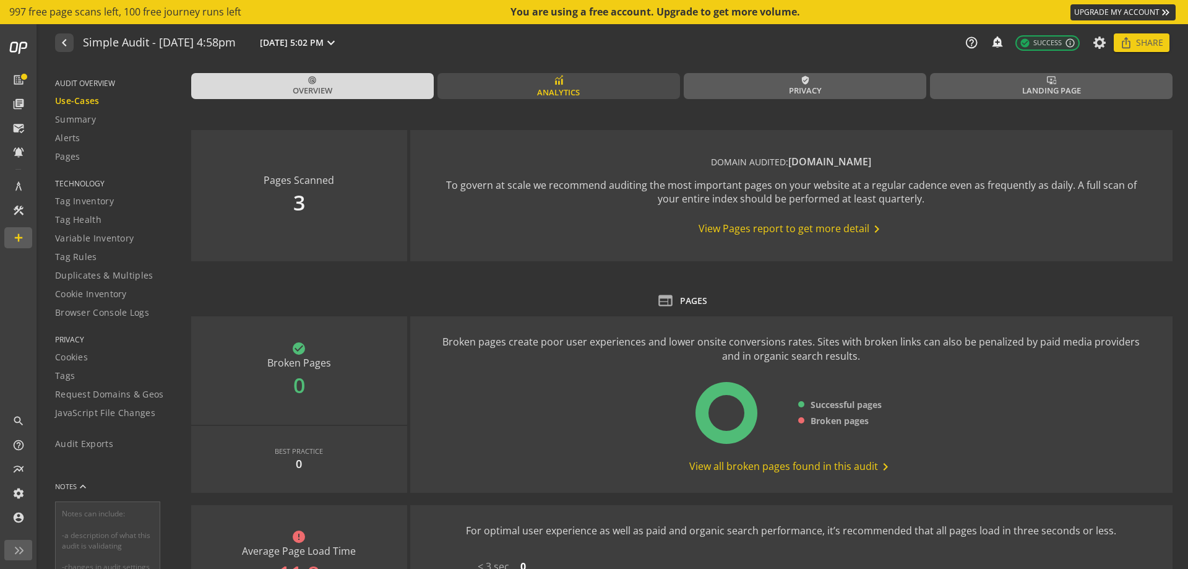
click at [595, 93] on link "Analytics" at bounding box center [558, 86] width 243 height 26
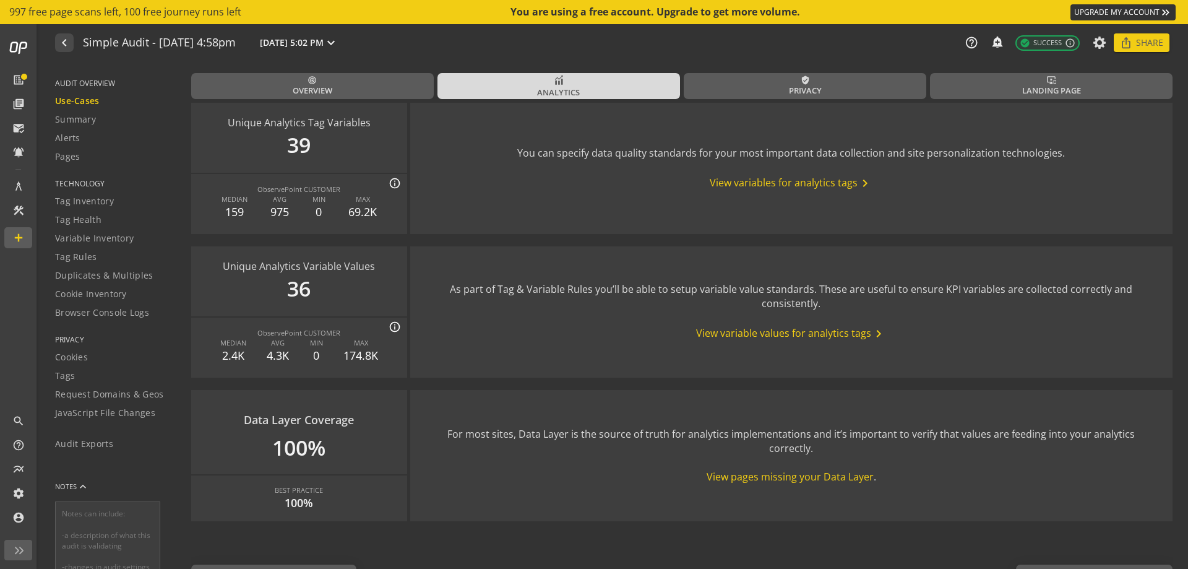
scroll to position [1422, 0]
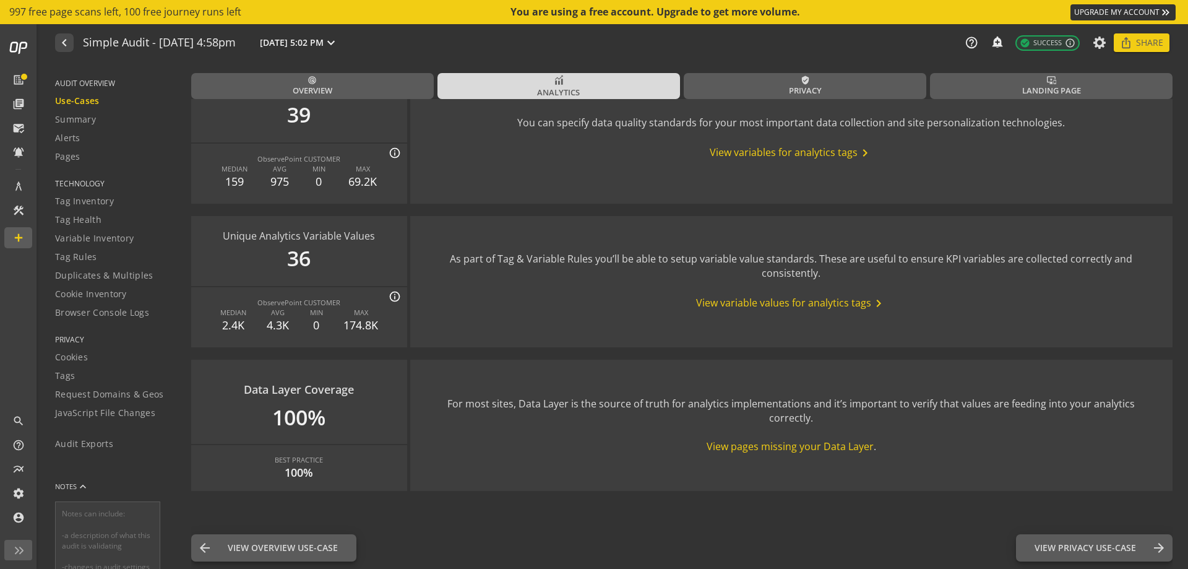
click at [740, 301] on span "View variable values for analytics tags chevron_right" at bounding box center [791, 303] width 190 height 15
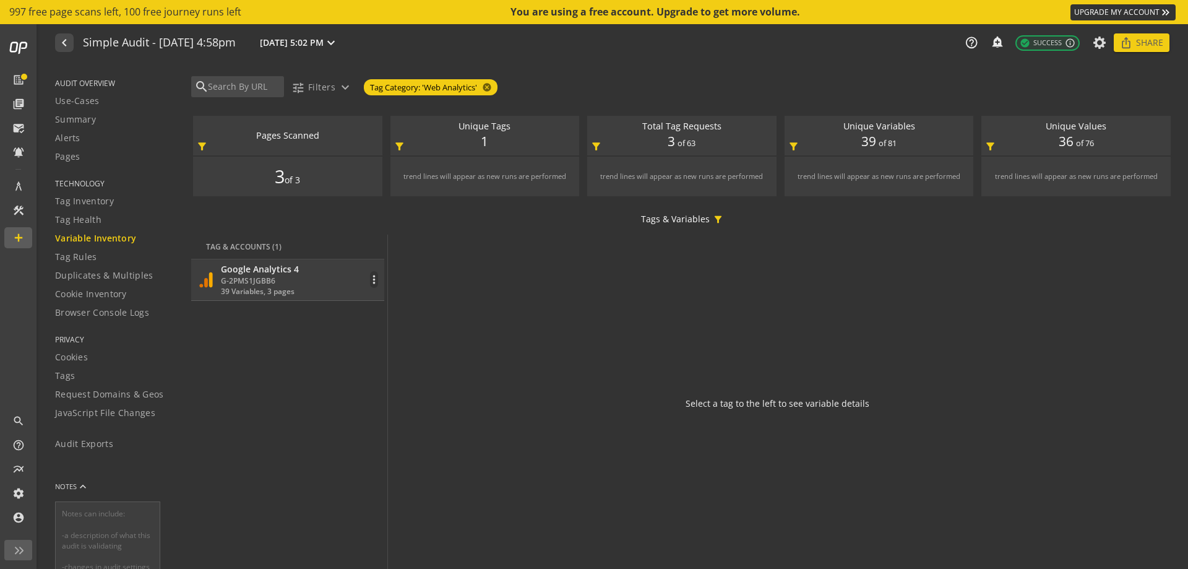
click at [340, 283] on div "Google Analytics 4 G-2PMS1JGBB6 39 Variables, 3 pages more_vert" at bounding box center [287, 279] width 181 height 33
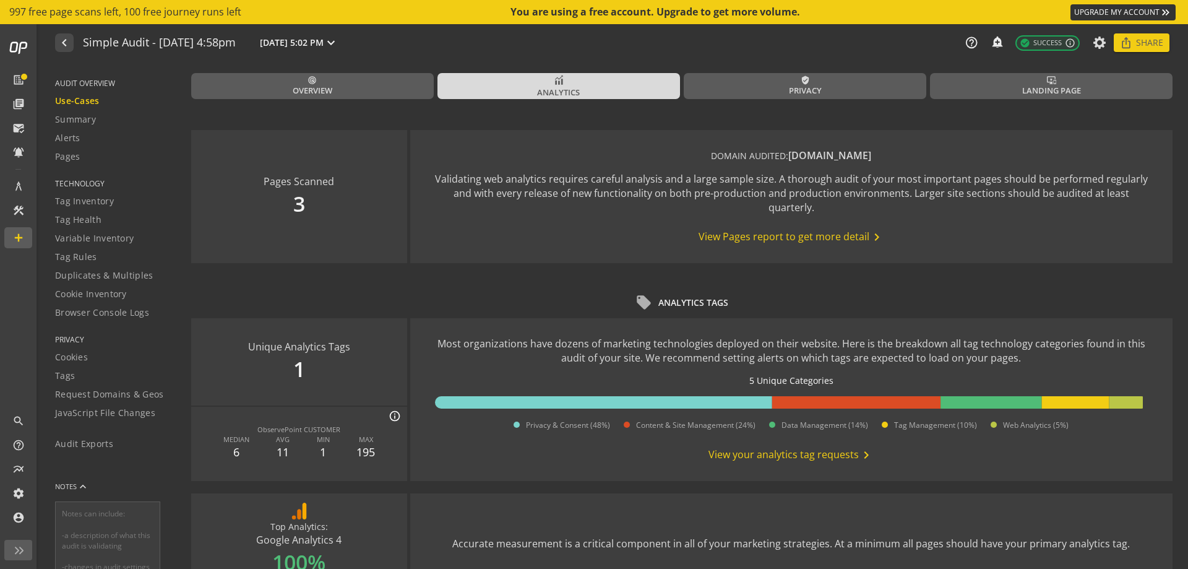
click at [820, 453] on span "View your analytics tag requests chevron_right" at bounding box center [790, 454] width 165 height 15
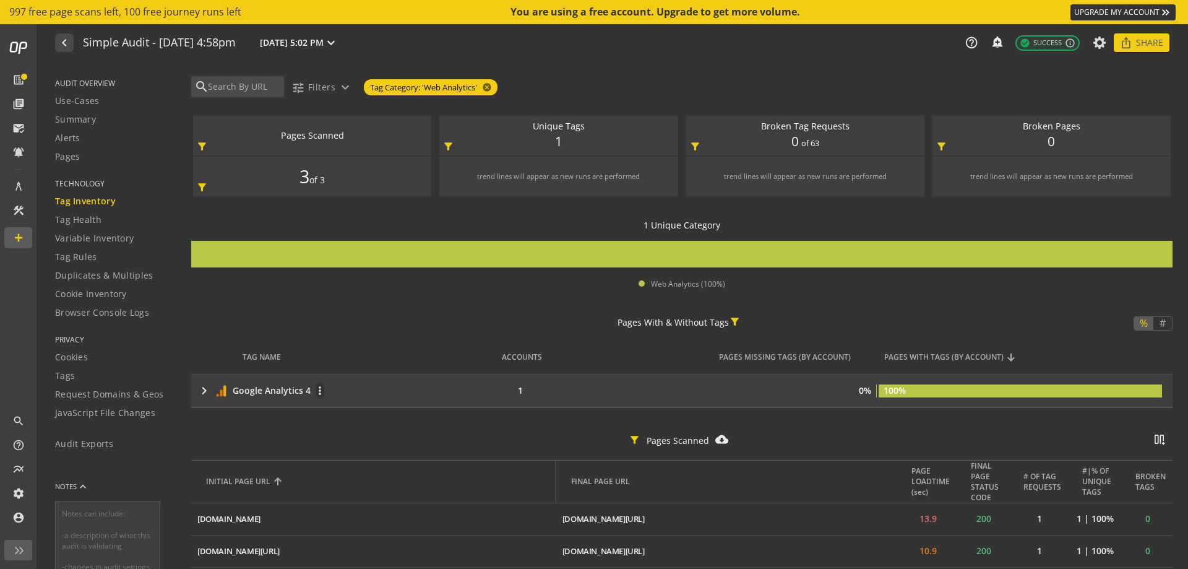
click at [204, 391] on mat-icon "keyboard_arrow_right" at bounding box center [204, 390] width 15 height 15
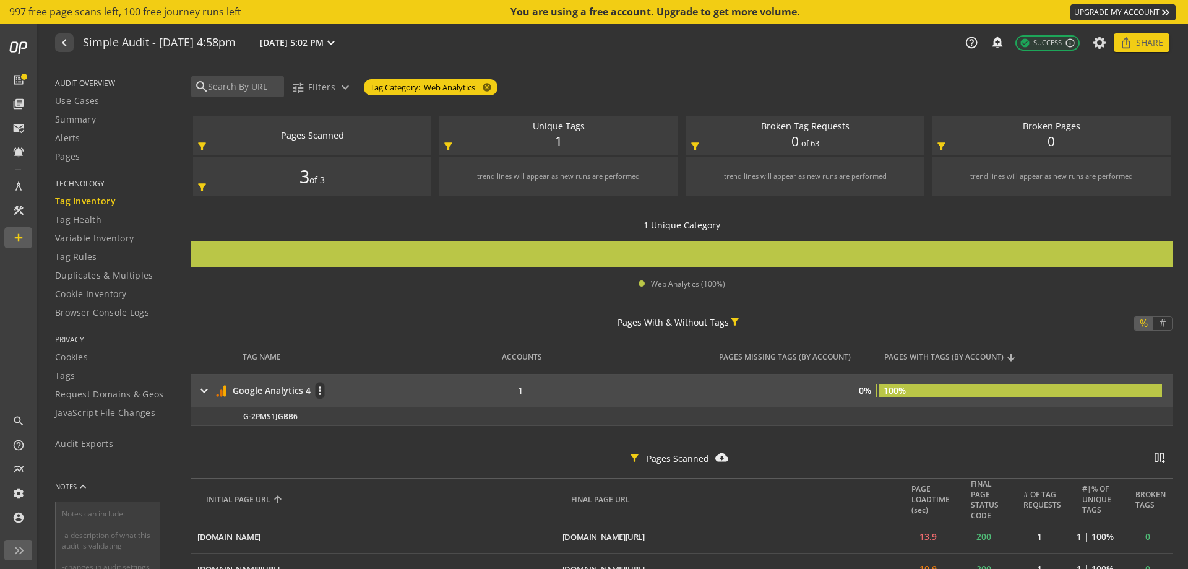
click at [204, 391] on mat-icon "keyboard_arrow_right" at bounding box center [204, 390] width 15 height 15
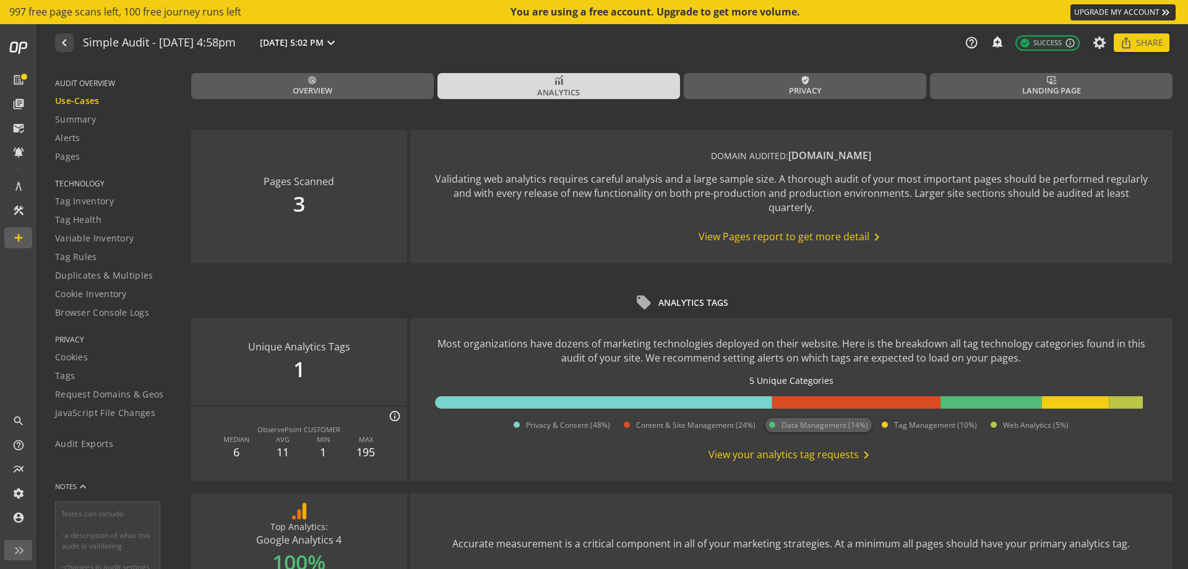
click at [806, 426] on span "Data Management (14%)" at bounding box center [824, 424] width 87 height 11
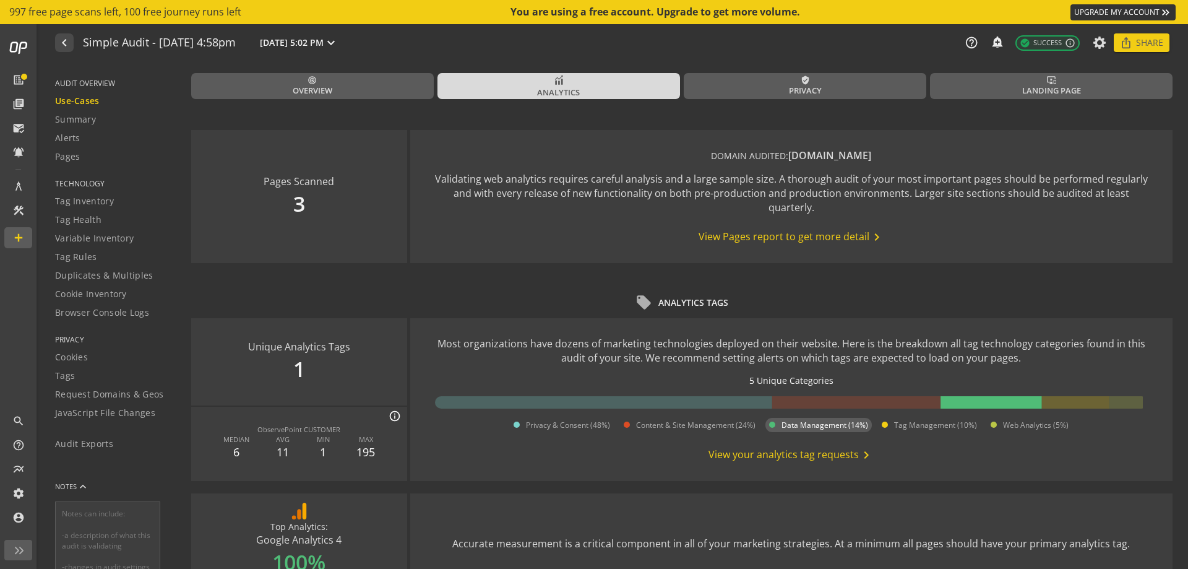
click at [806, 426] on span "Data Management (14%)" at bounding box center [824, 424] width 87 height 11
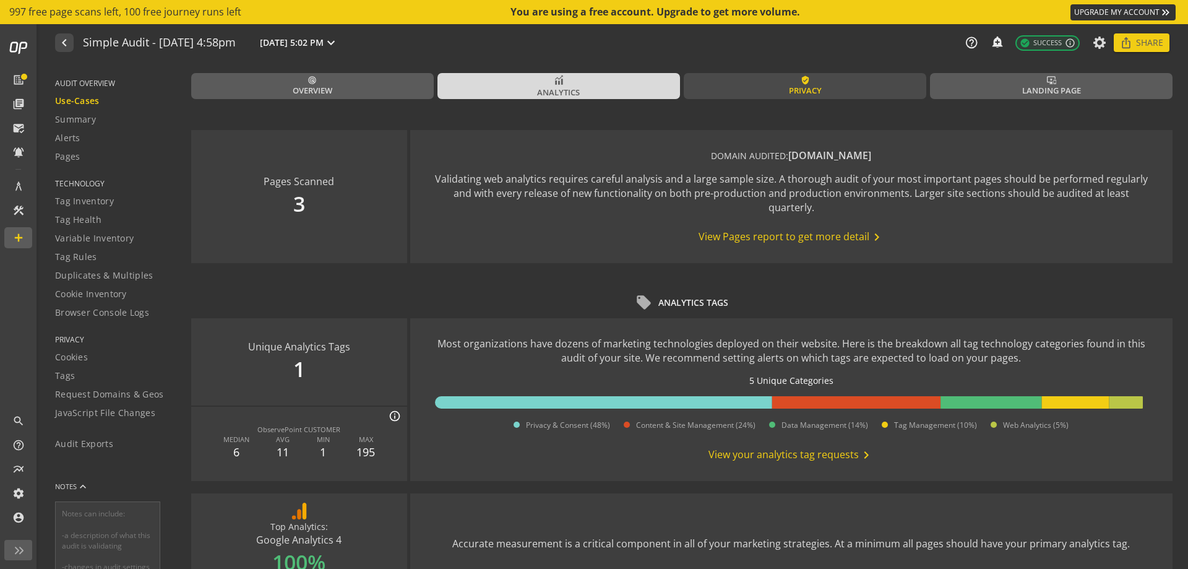
click at [836, 90] on link "verified_user Privacy" at bounding box center [805, 86] width 243 height 26
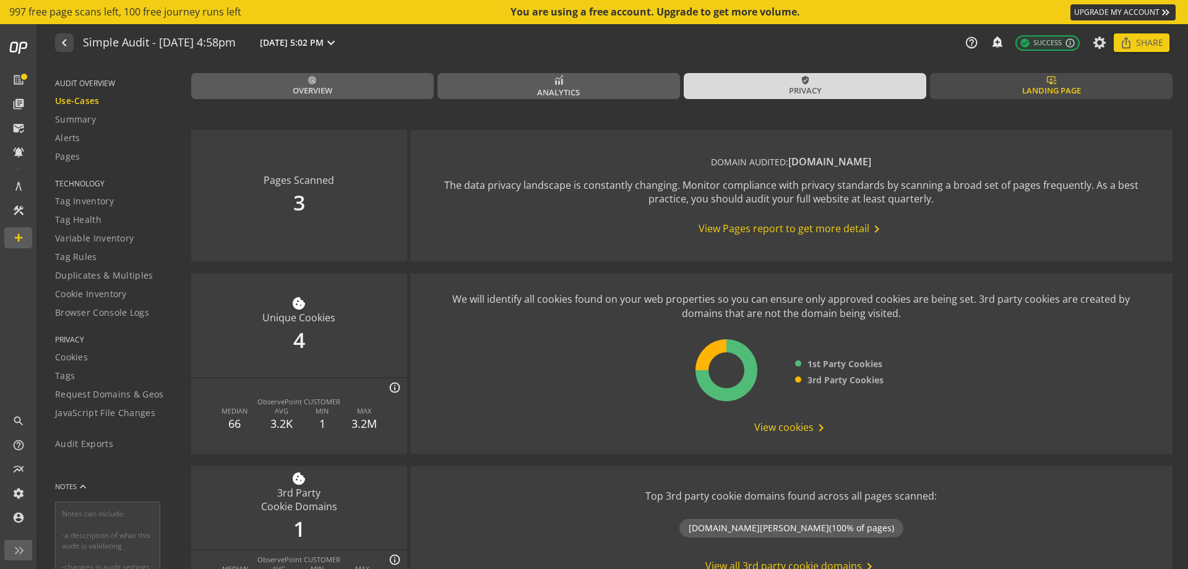
click at [957, 95] on link "important_devices Landing Page" at bounding box center [1051, 86] width 243 height 26
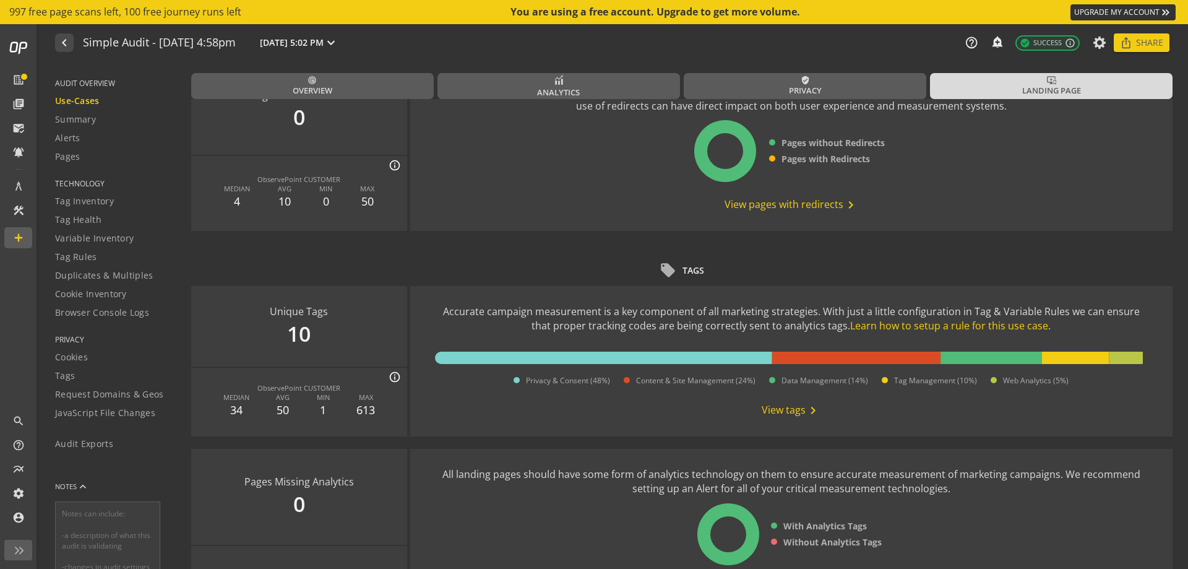
scroll to position [1242, 0]
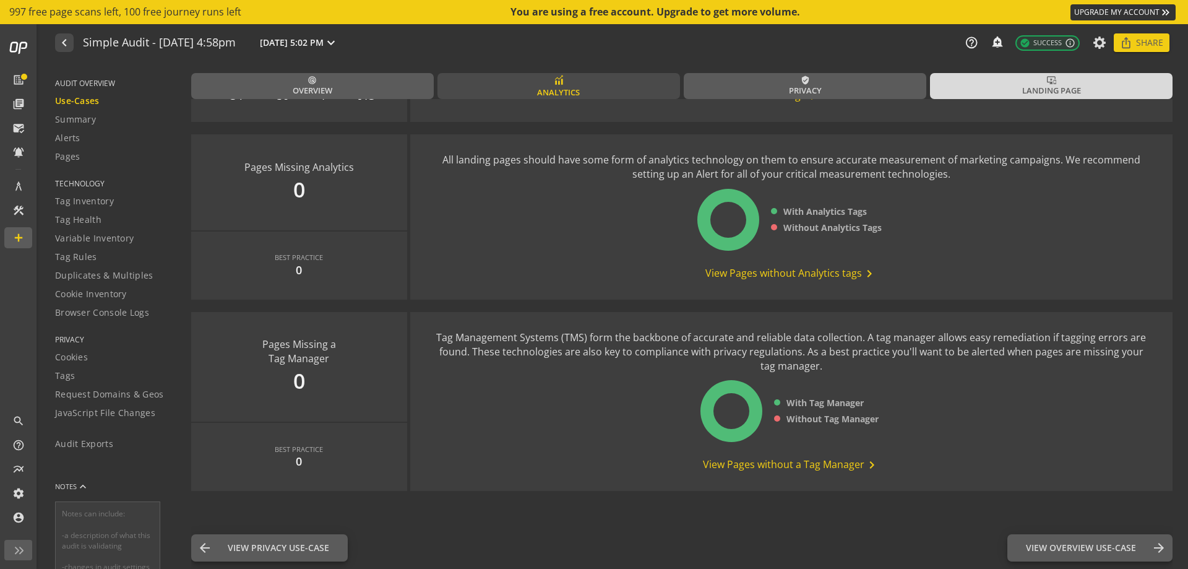
click at [634, 88] on link "Analytics" at bounding box center [558, 86] width 243 height 26
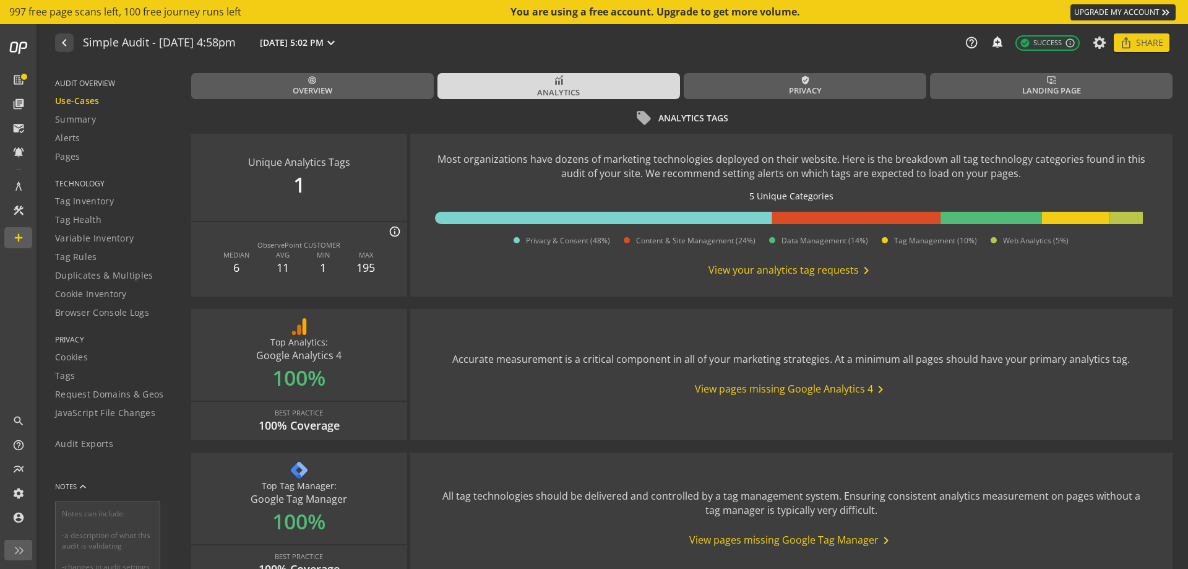
scroll to position [186, 0]
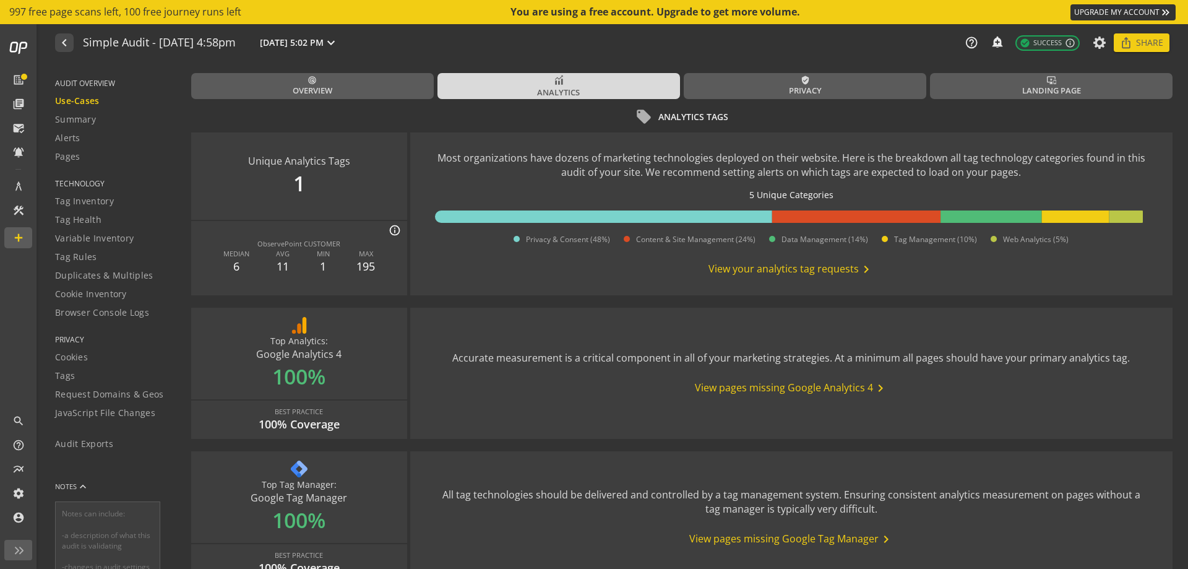
click at [794, 268] on span "View your analytics tag requests chevron_right" at bounding box center [790, 269] width 165 height 15
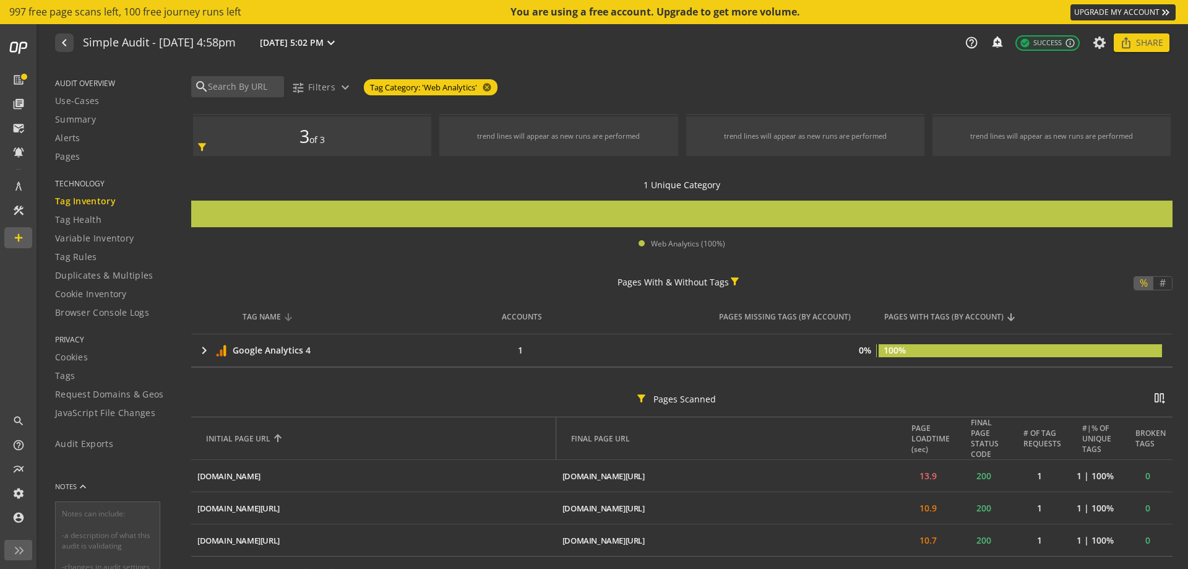
scroll to position [64, 0]
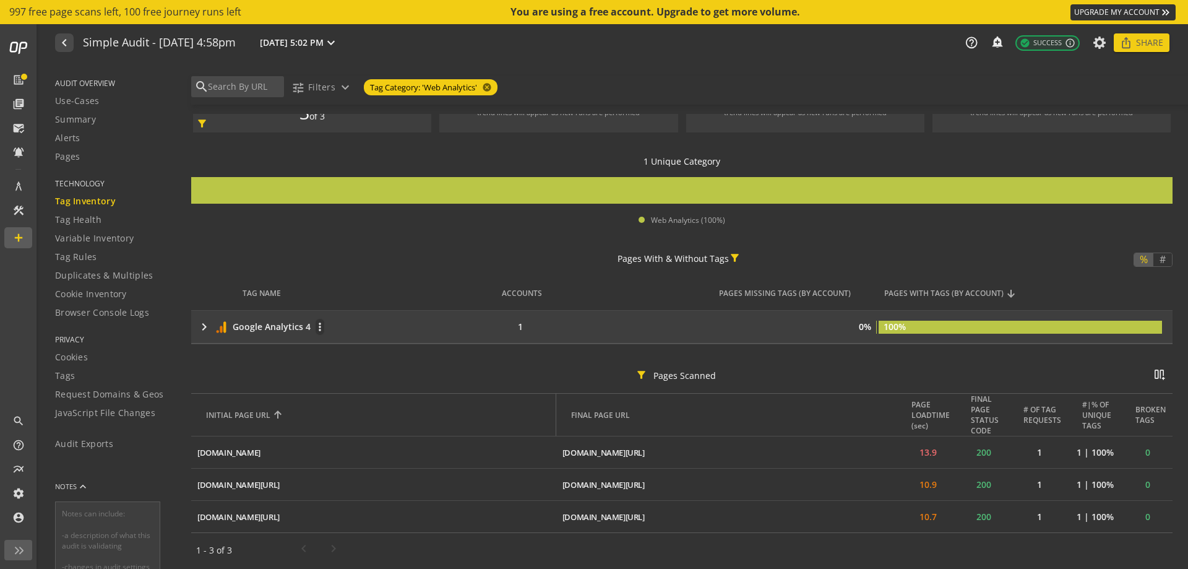
click at [199, 324] on mat-icon "keyboard_arrow_right" at bounding box center [204, 326] width 15 height 15
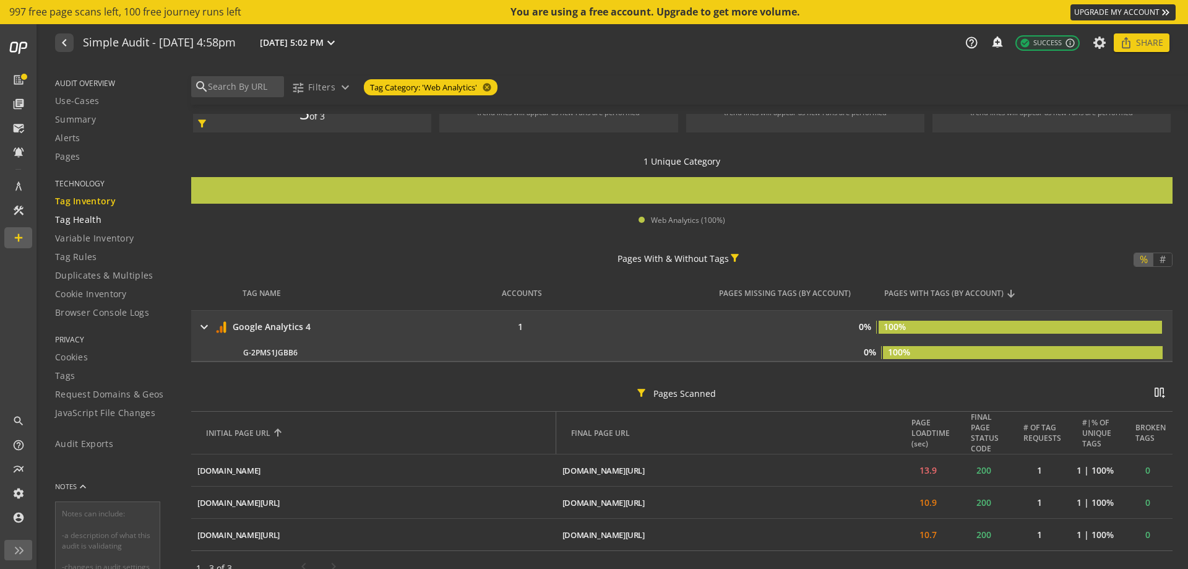
click at [82, 217] on span "Tag Health" at bounding box center [78, 219] width 46 height 12
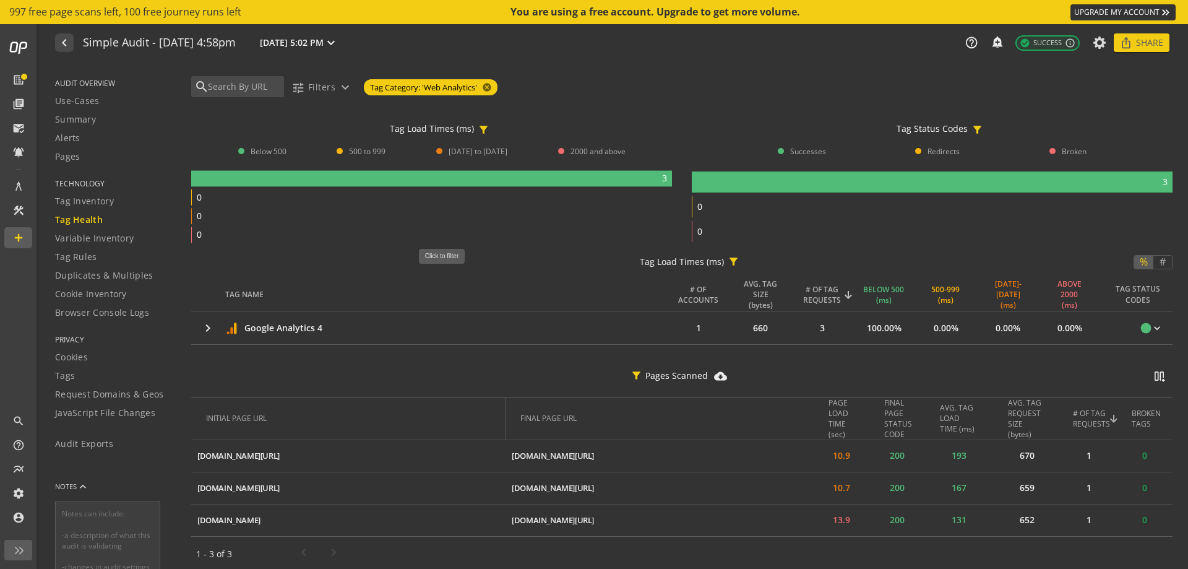
scroll to position [91, 0]
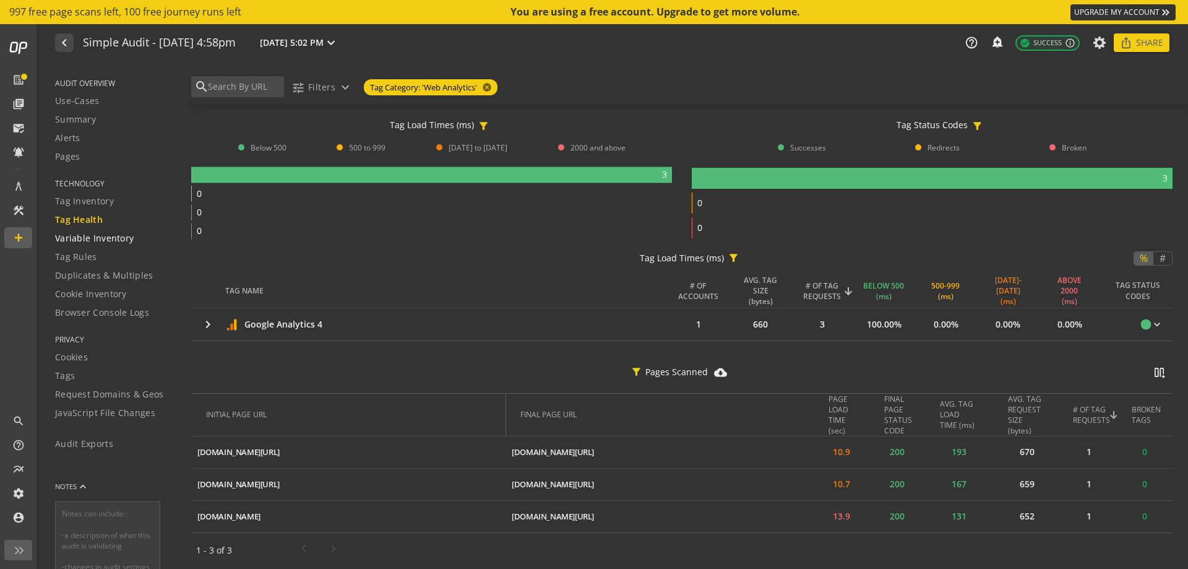
click at [119, 240] on span "Variable Inventory" at bounding box center [94, 238] width 79 height 12
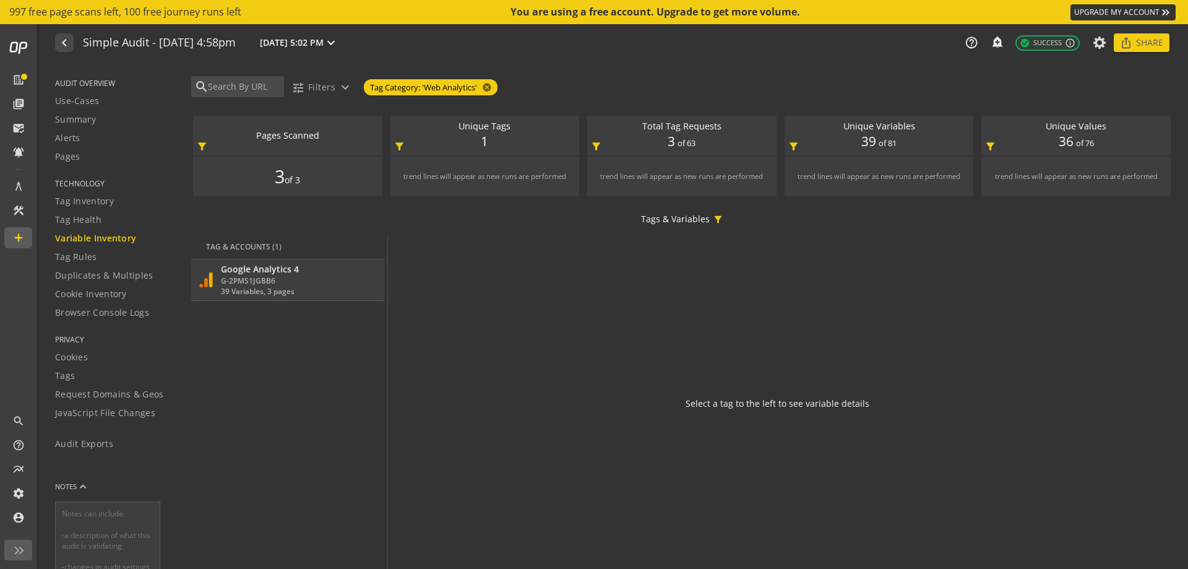
click at [356, 299] on td "Google Analytics 4 G-2PMS1JGBB6 39 Variables, 3 pages more_vert" at bounding box center [287, 279] width 193 height 41
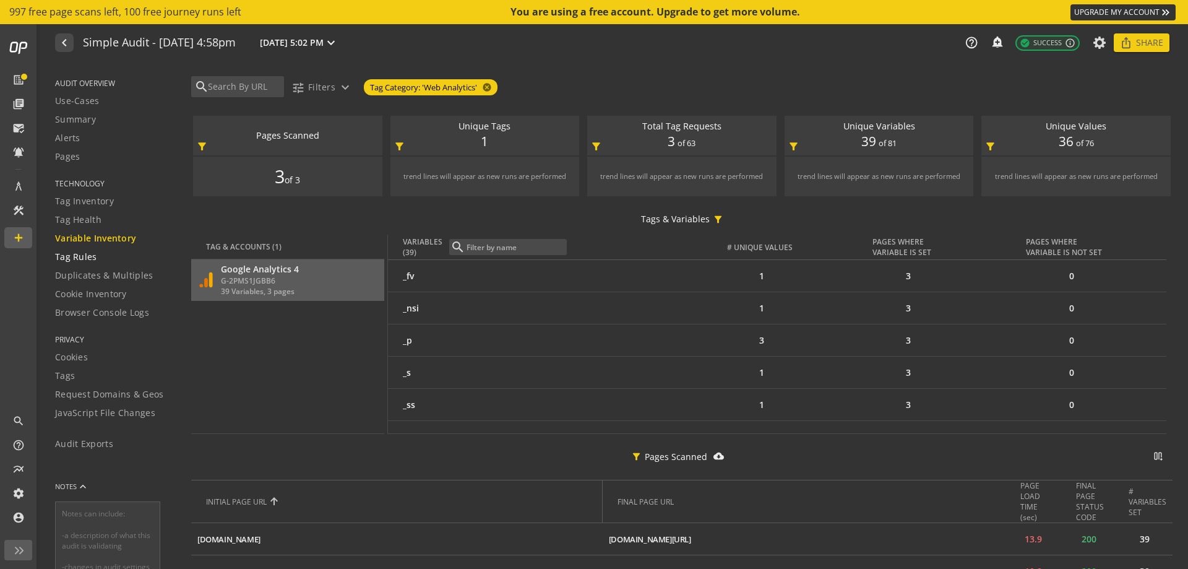
click at [91, 257] on span "Tag Rules" at bounding box center [76, 257] width 42 height 12
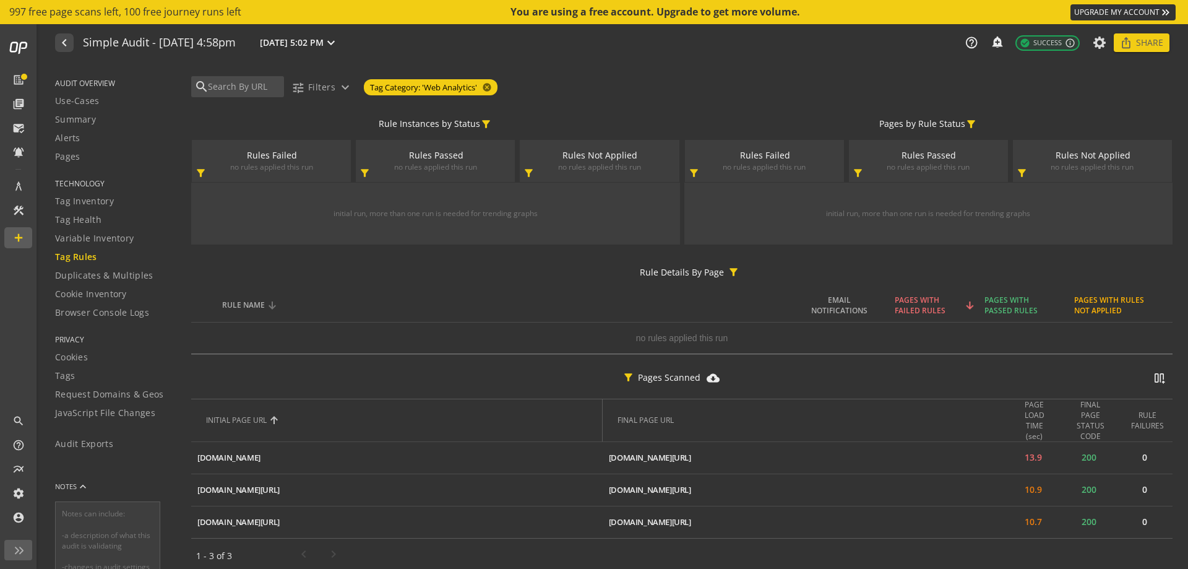
scroll to position [82, 0]
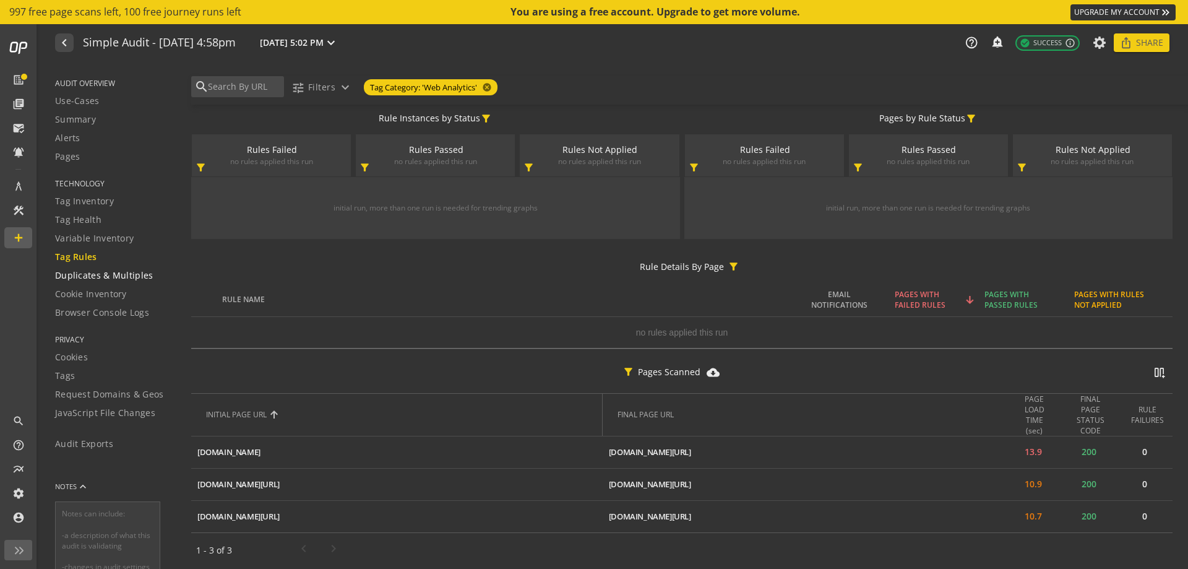
click at [96, 277] on span "Duplicates & Multiples" at bounding box center [104, 275] width 98 height 12
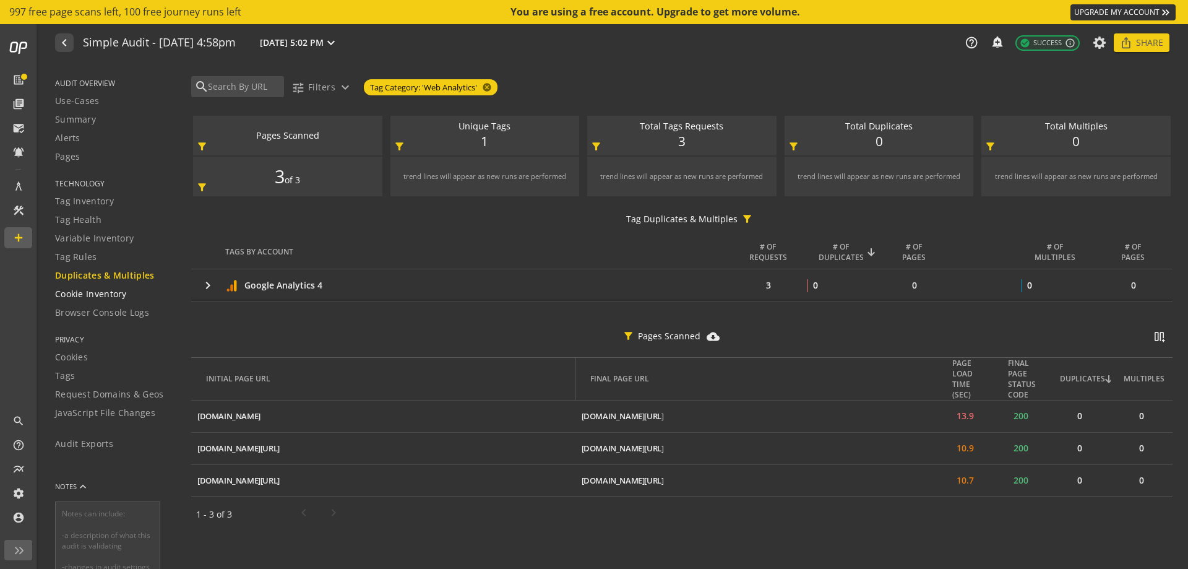
click at [101, 293] on span "Cookie Inventory" at bounding box center [91, 294] width 72 height 12
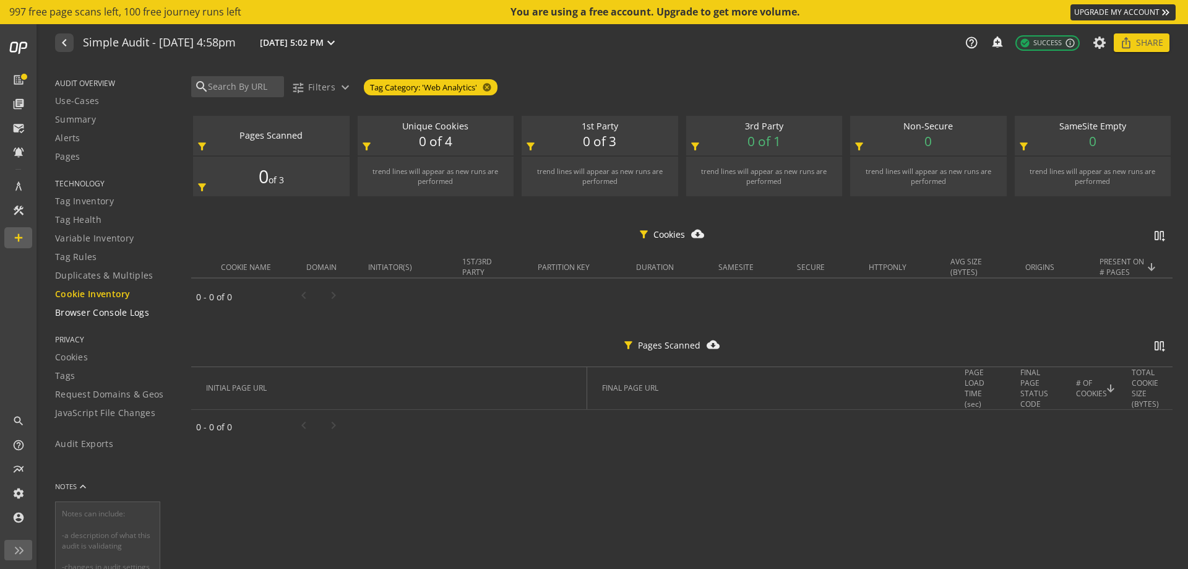
click at [101, 313] on span "Browser Console Logs" at bounding box center [102, 312] width 94 height 12
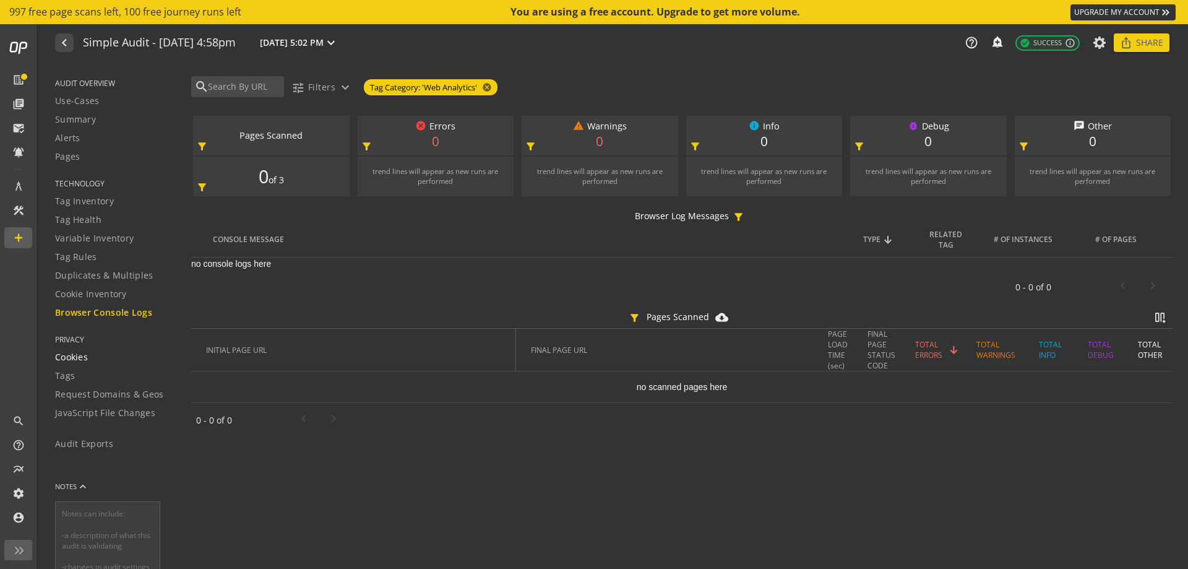
click at [76, 355] on span "Cookies" at bounding box center [71, 357] width 33 height 12
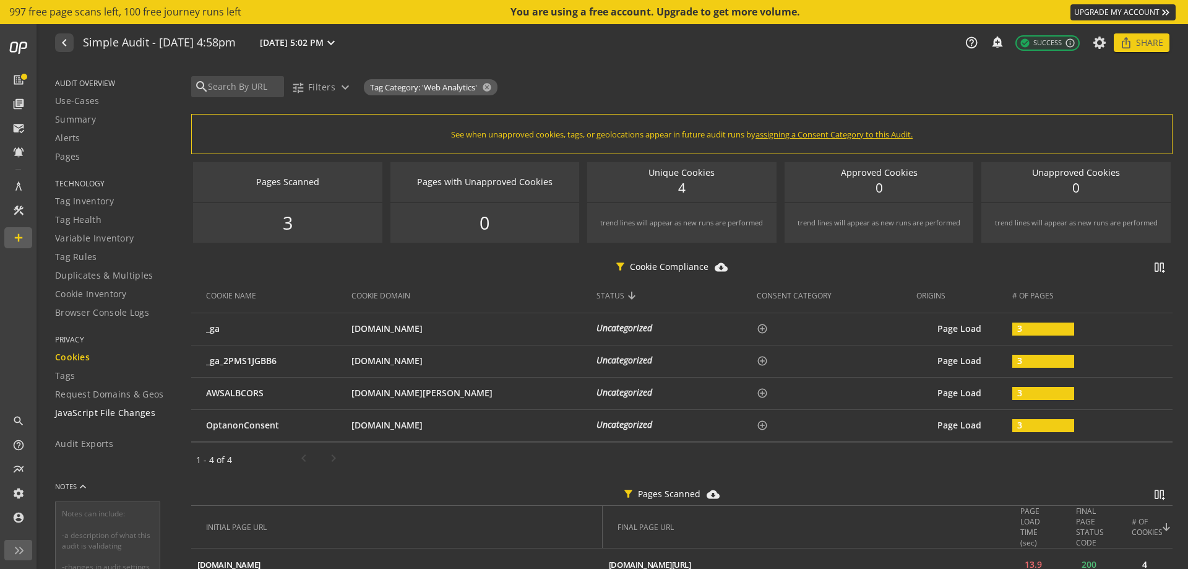
click at [88, 416] on span "JavaScript File Changes" at bounding box center [105, 412] width 100 height 12
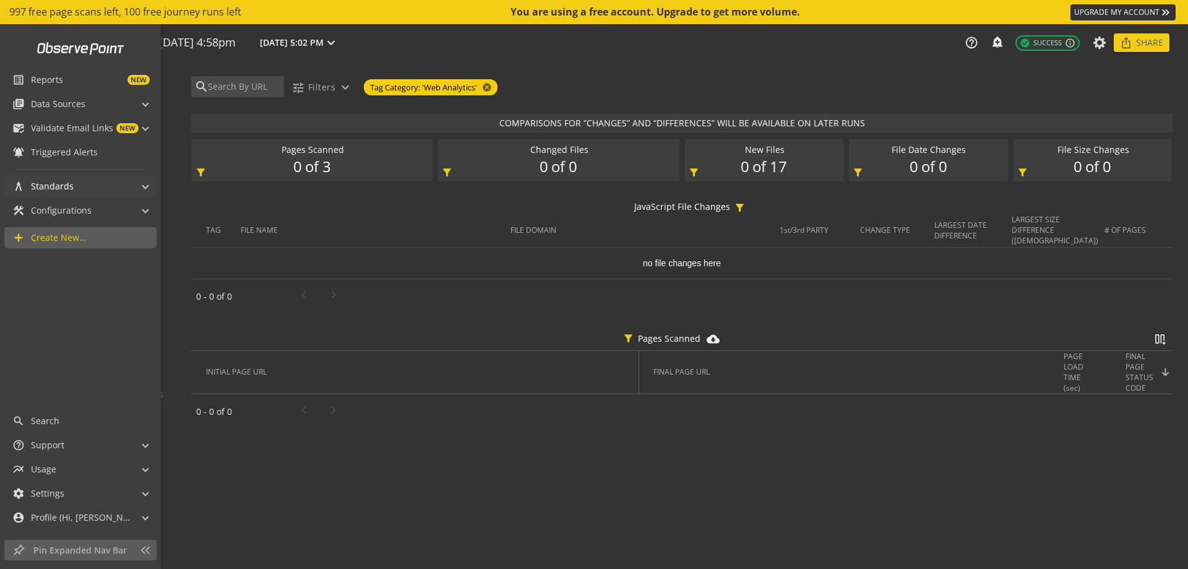
click at [114, 186] on mat-panel-title "architecture Standards" at bounding box center [72, 186] width 121 height 21
click at [119, 207] on mat-panel-title "construction Configurations" at bounding box center [72, 210] width 121 height 21
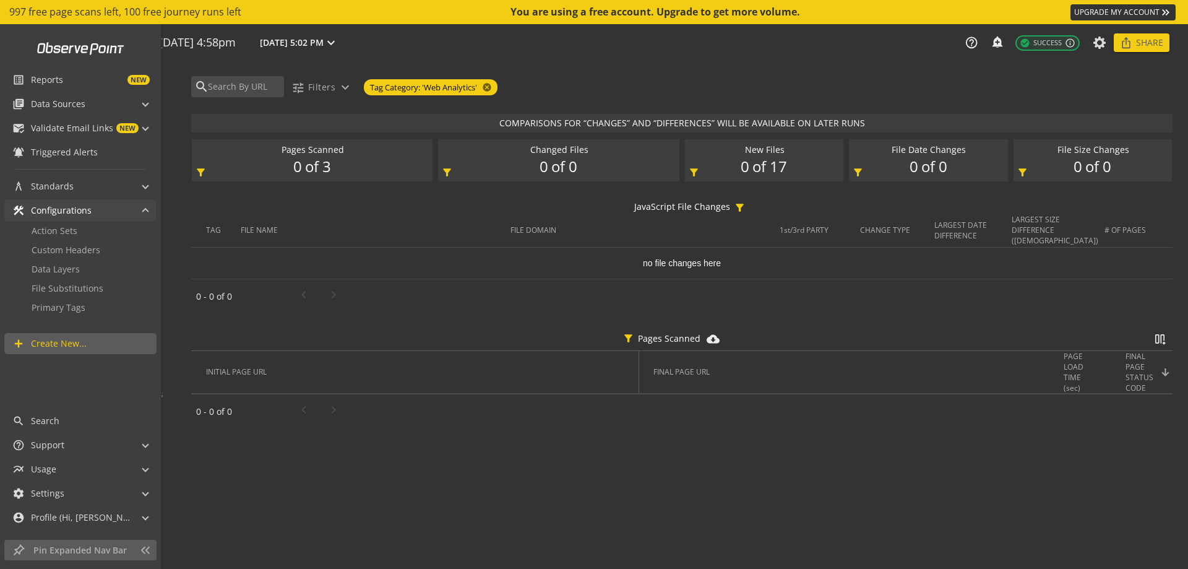
click at [119, 207] on mat-panel-title "construction Configurations" at bounding box center [72, 210] width 121 height 21
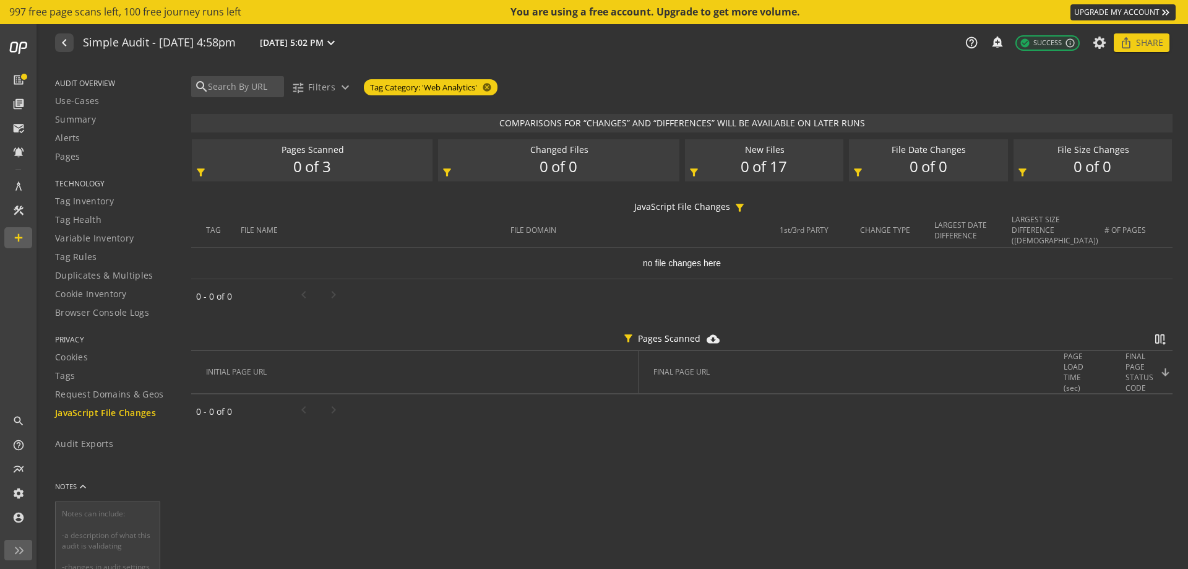
click at [92, 82] on span "AUDIT OVERVIEW" at bounding box center [115, 83] width 121 height 11
click at [75, 94] on link "Use-Cases" at bounding box center [115, 101] width 121 height 19
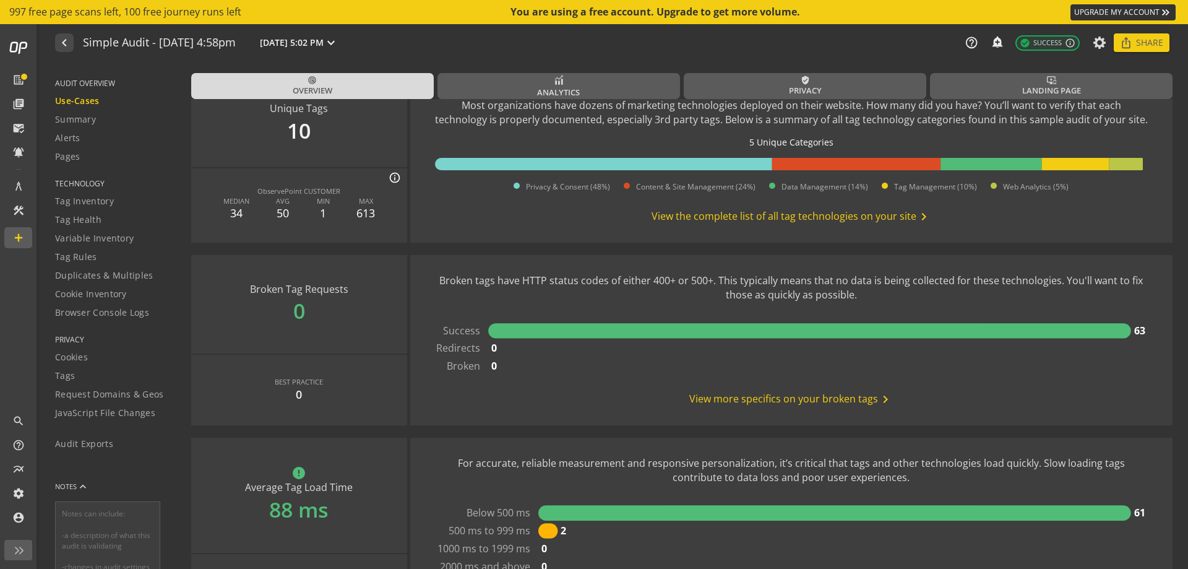
scroll to position [742, 0]
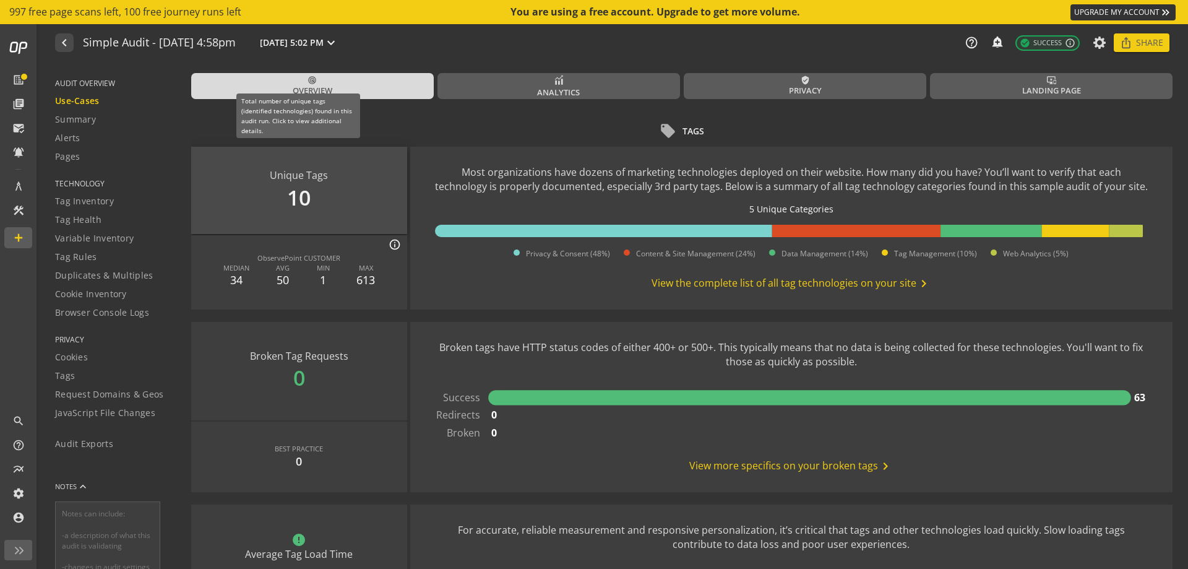
click at [298, 192] on div "Unique Tags 10" at bounding box center [299, 190] width 216 height 87
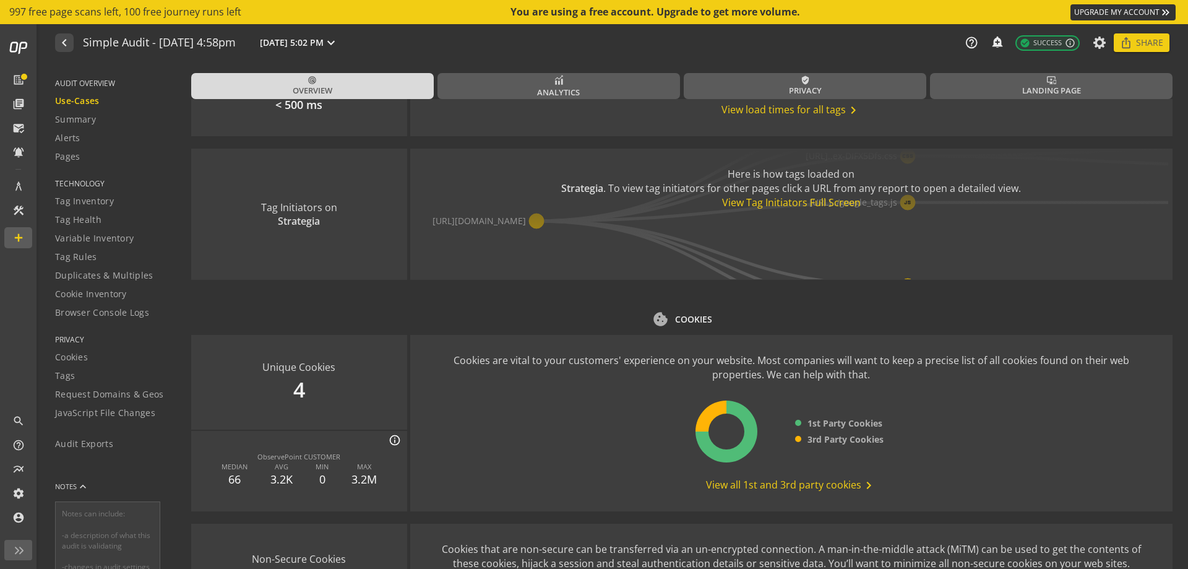
scroll to position [1299, 0]
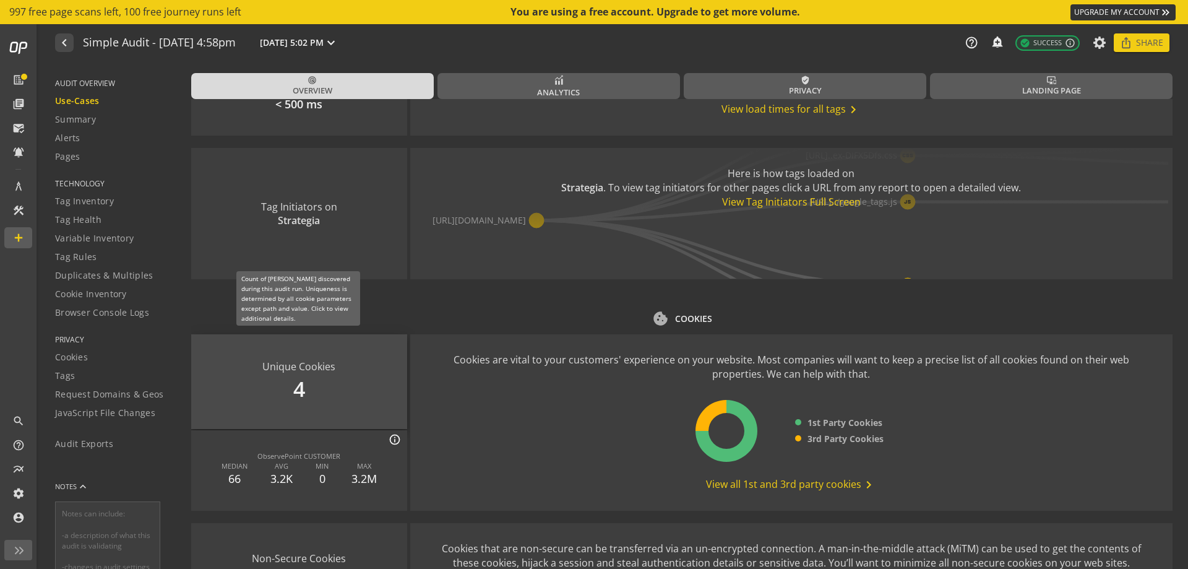
click at [357, 360] on div "Unique Cookies 4" at bounding box center [299, 381] width 216 height 95
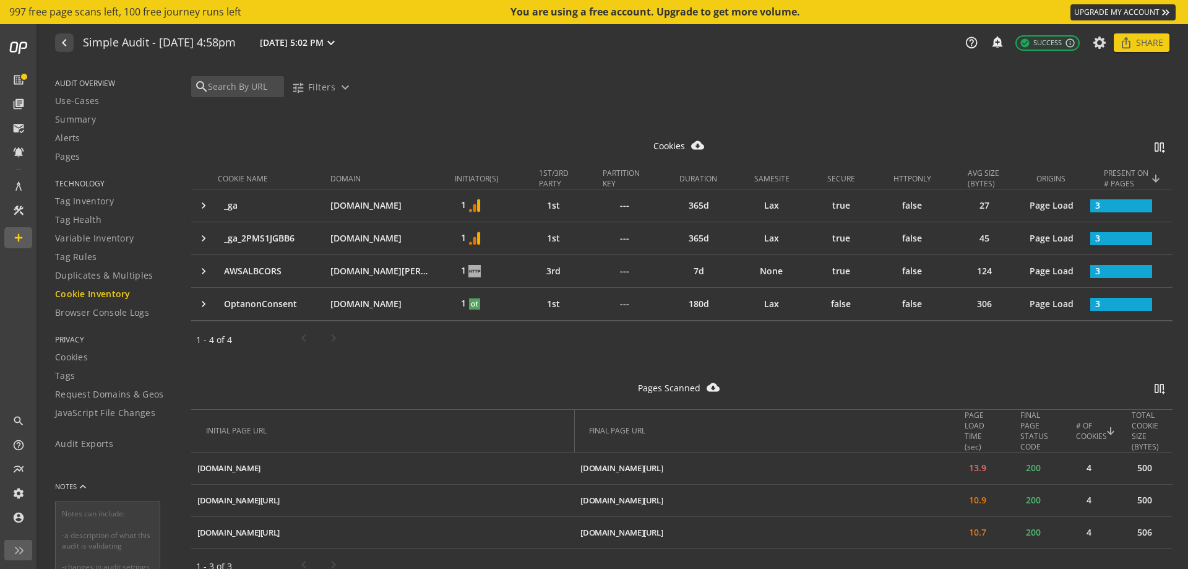
scroll to position [105, 0]
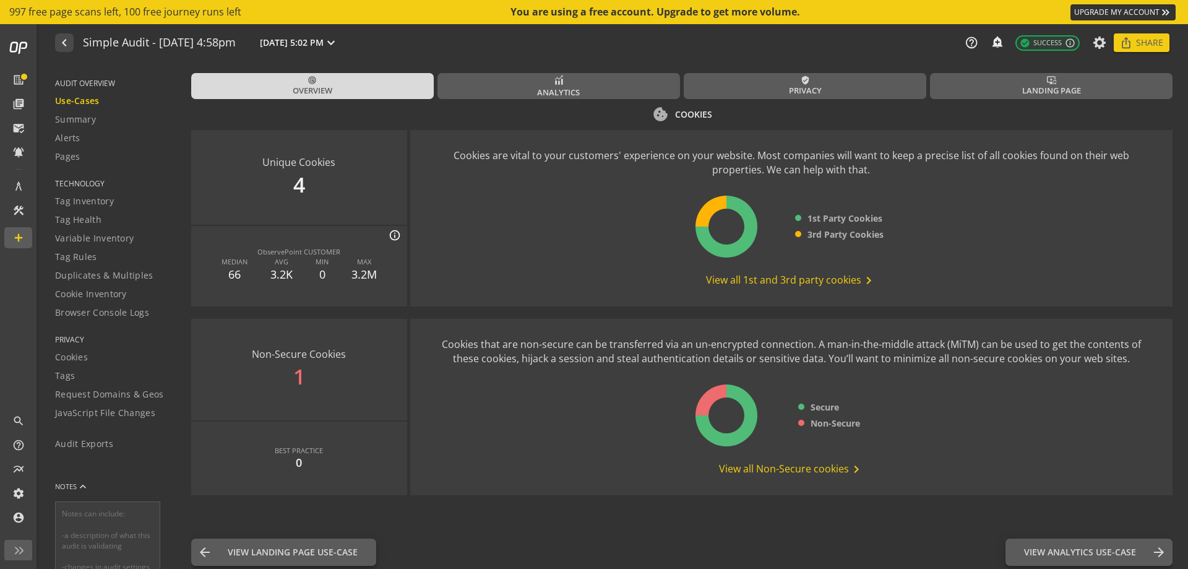
scroll to position [1508, 0]
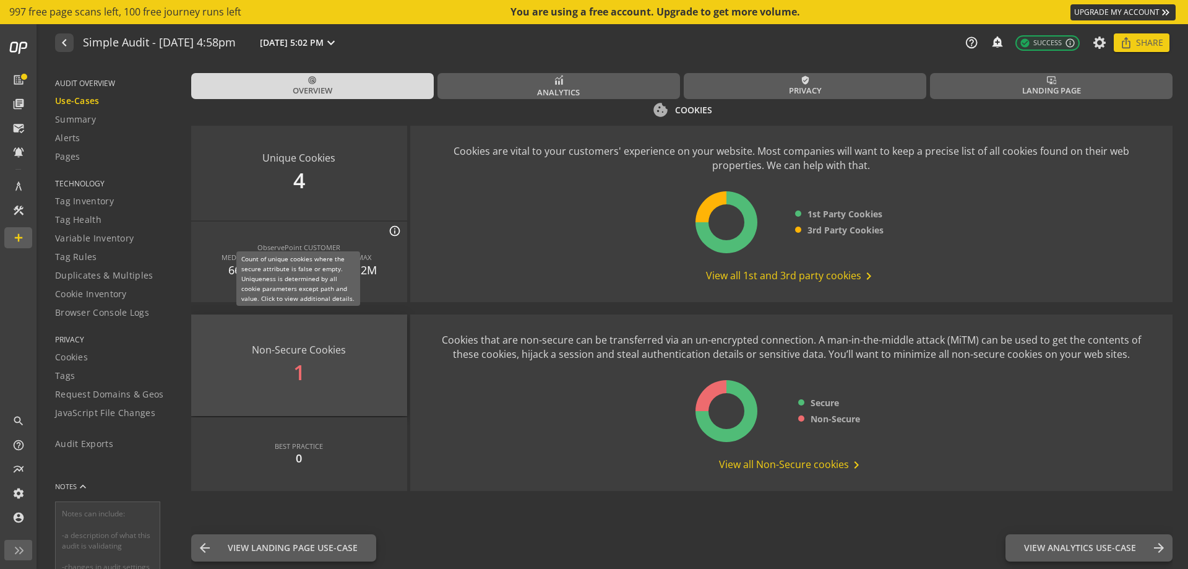
click at [338, 343] on div "Non-Secure Cookies 1" at bounding box center [299, 364] width 216 height 101
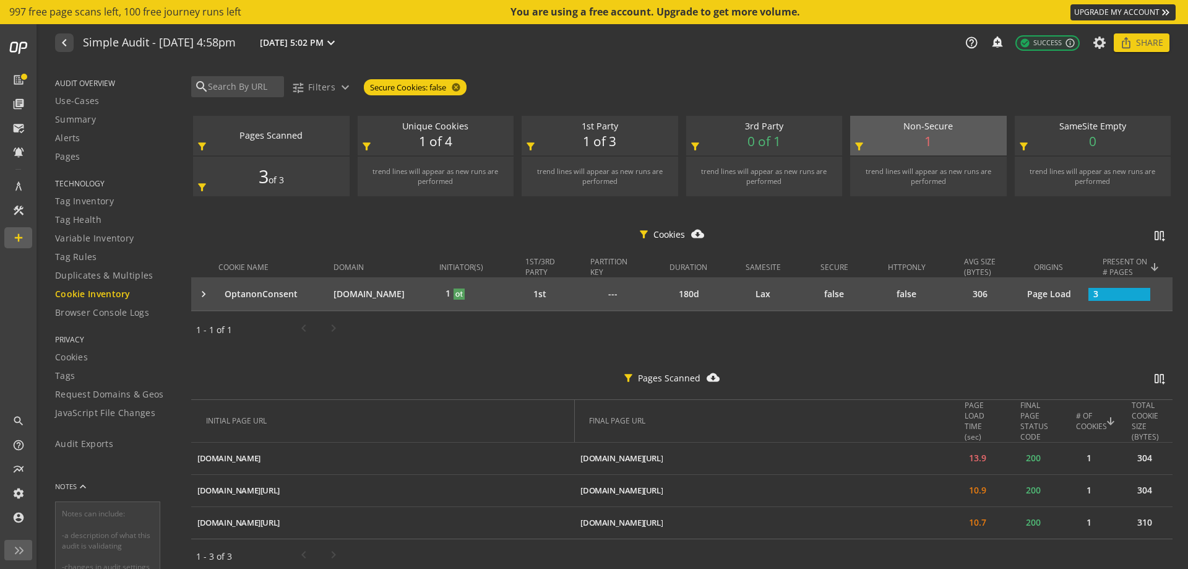
click at [199, 293] on div "keyboard_arrow_right" at bounding box center [207, 294] width 21 height 12
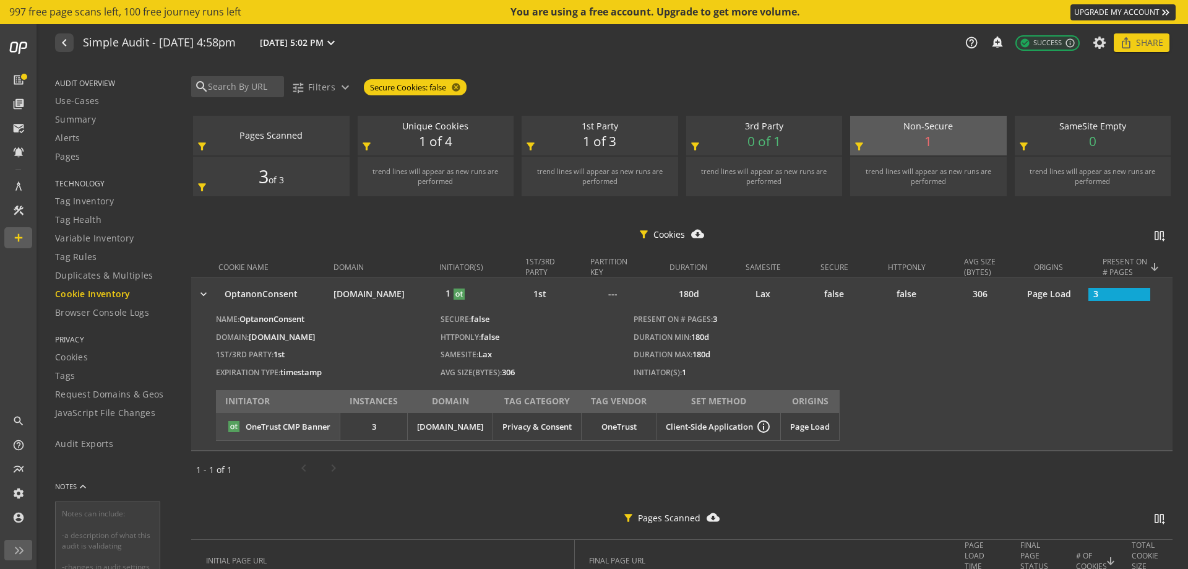
click at [199, 293] on div "keyboard_arrow_right" at bounding box center [207, 294] width 21 height 12
